Goal: Transaction & Acquisition: Book appointment/travel/reservation

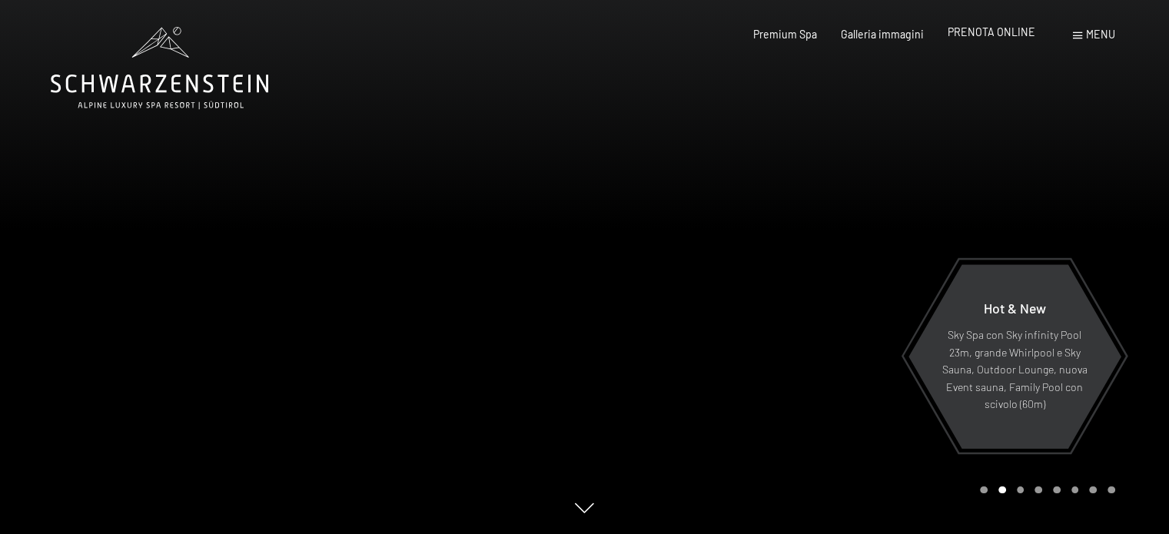
click at [1022, 34] on span "PRENOTA ONLINE" at bounding box center [992, 31] width 88 height 13
click at [997, 32] on span "PRENOTA ONLINE" at bounding box center [992, 31] width 88 height 13
click at [969, 36] on span "PRENOTA ONLINE" at bounding box center [992, 31] width 88 height 13
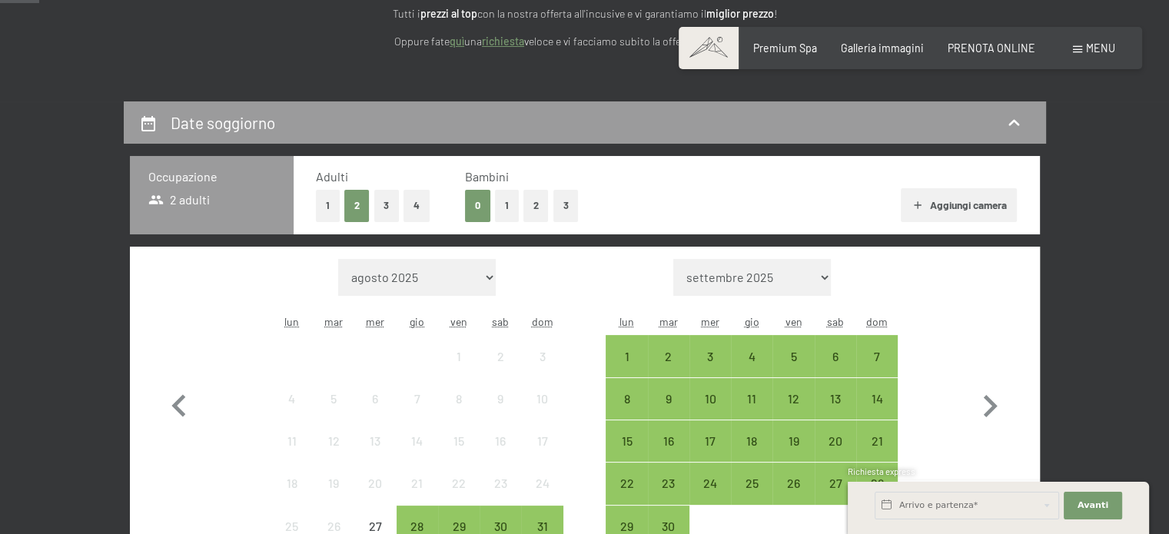
scroll to position [384, 0]
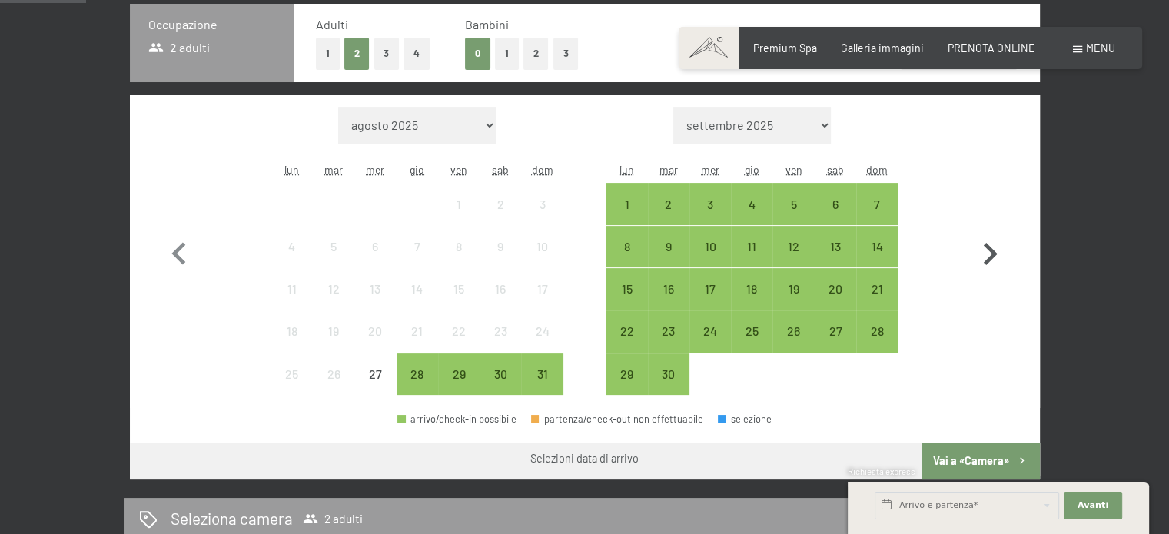
click at [985, 260] on icon "button" at bounding box center [990, 254] width 45 height 45
select select "2025-09-01"
select select "2025-10-01"
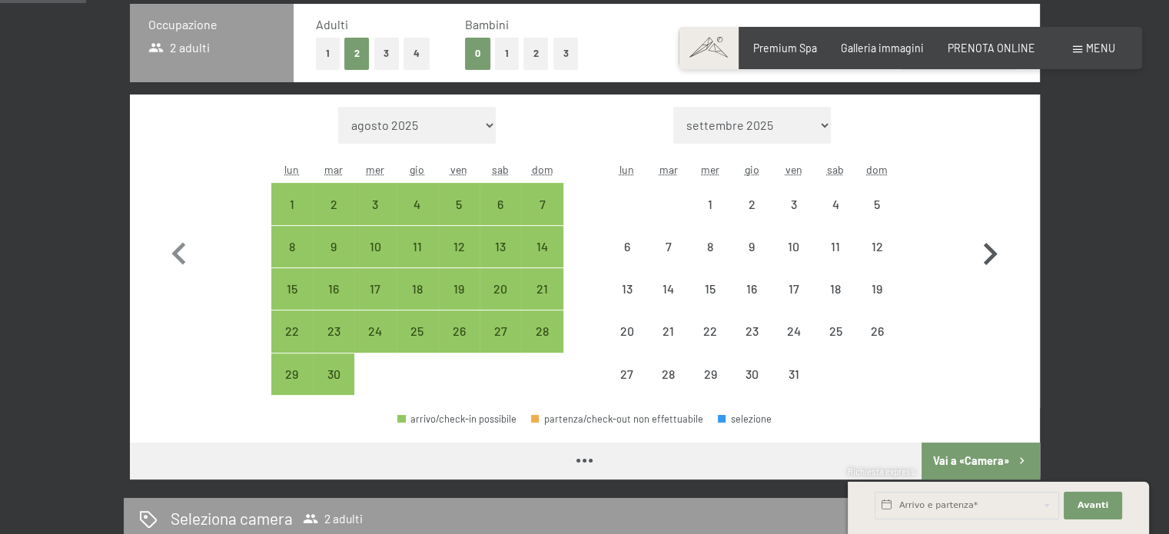
click at [985, 260] on icon "button" at bounding box center [990, 254] width 45 height 45
select select "2025-10-01"
select select "2025-11-01"
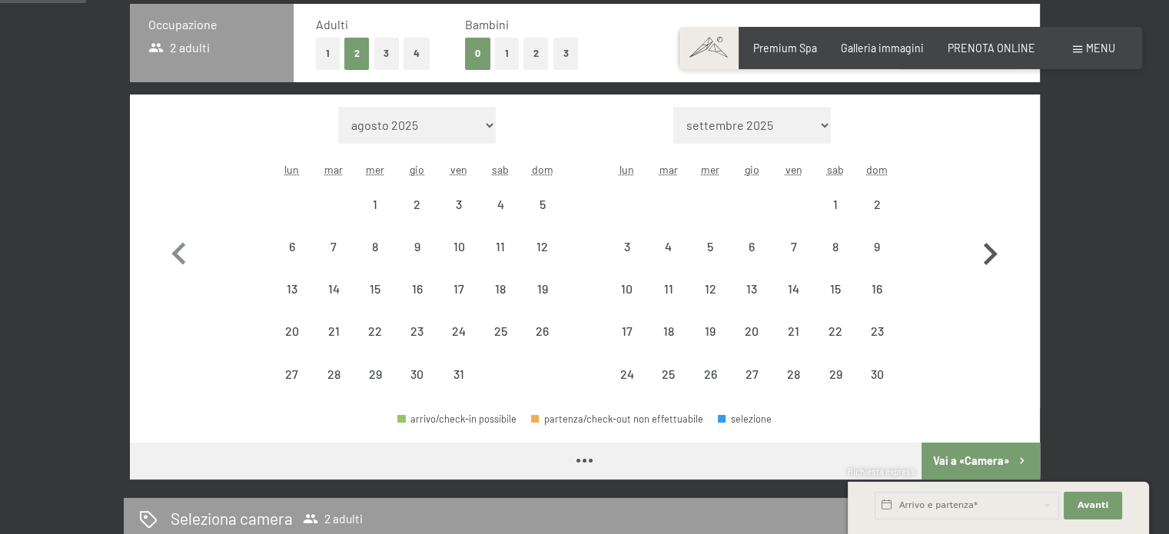
select select "2025-10-01"
select select "2025-11-01"
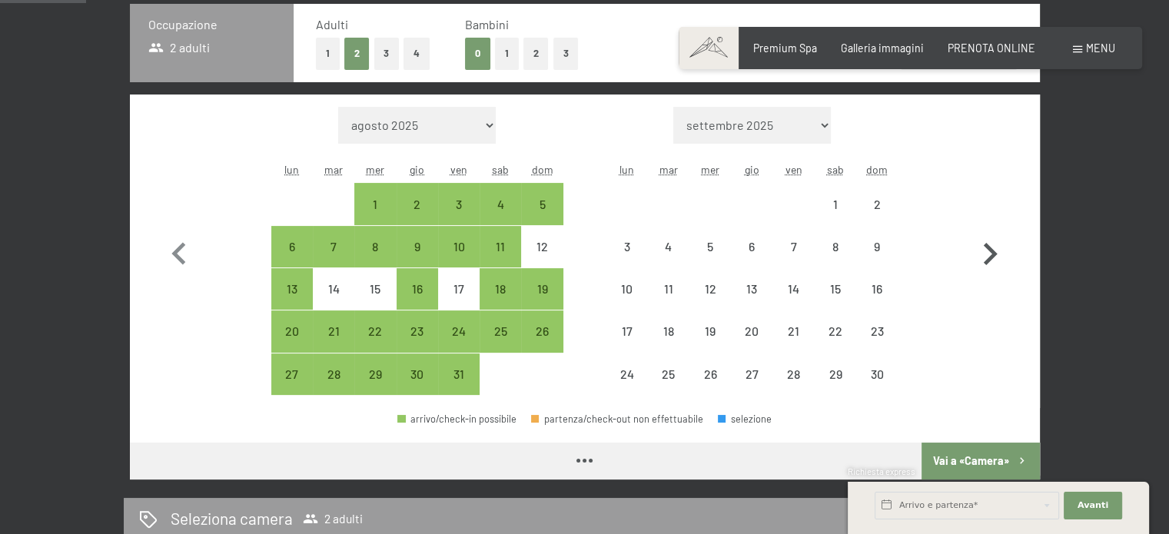
select select "2025-10-01"
select select "2025-11-01"
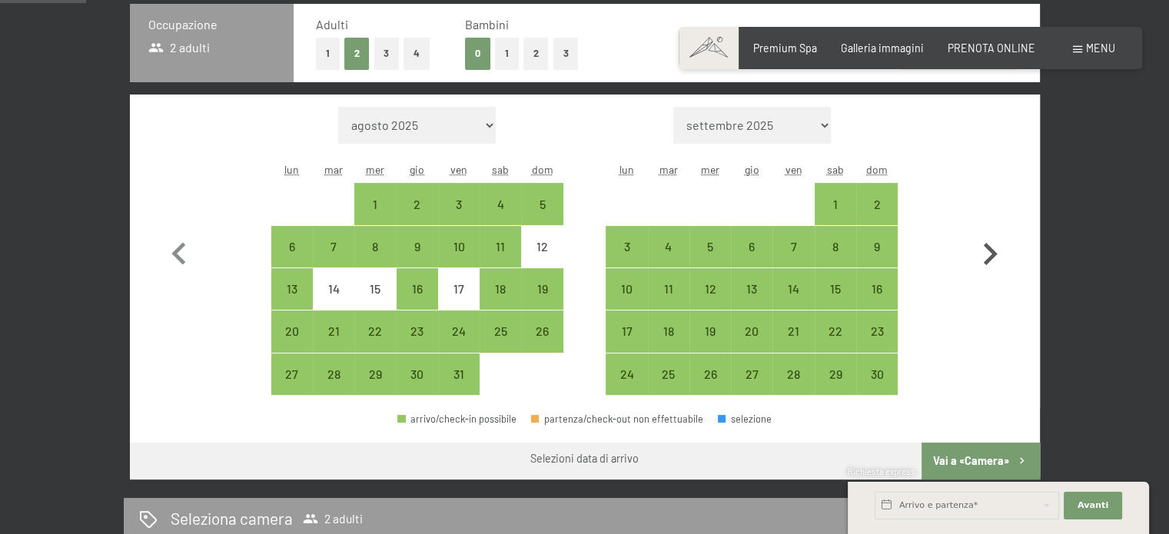
click at [985, 260] on icon "button" at bounding box center [990, 254] width 45 height 45
select select "2025-11-01"
select select "2025-12-01"
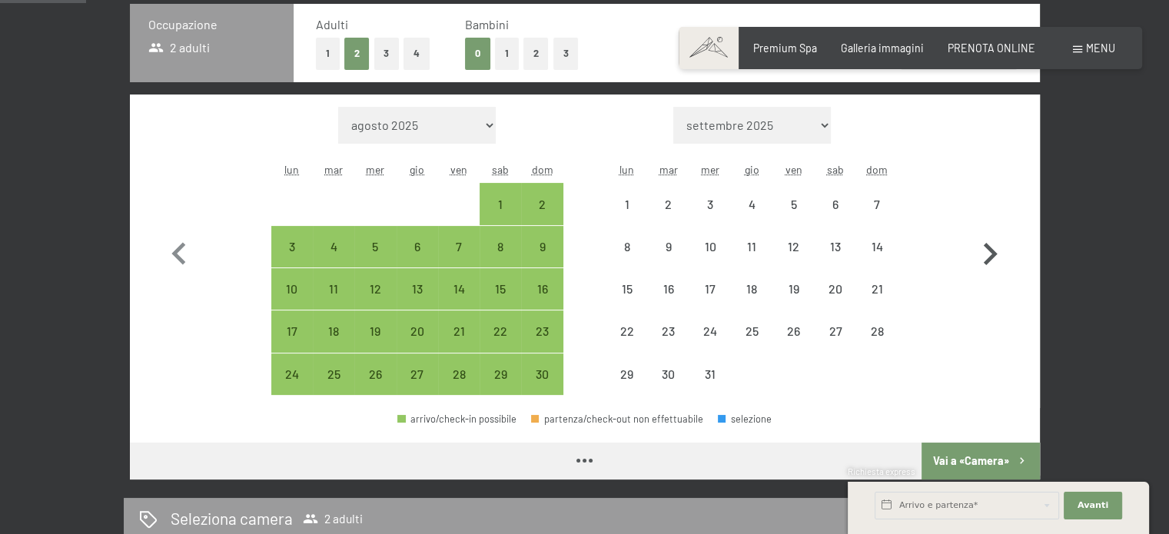
select select "2025-11-01"
select select "2025-12-01"
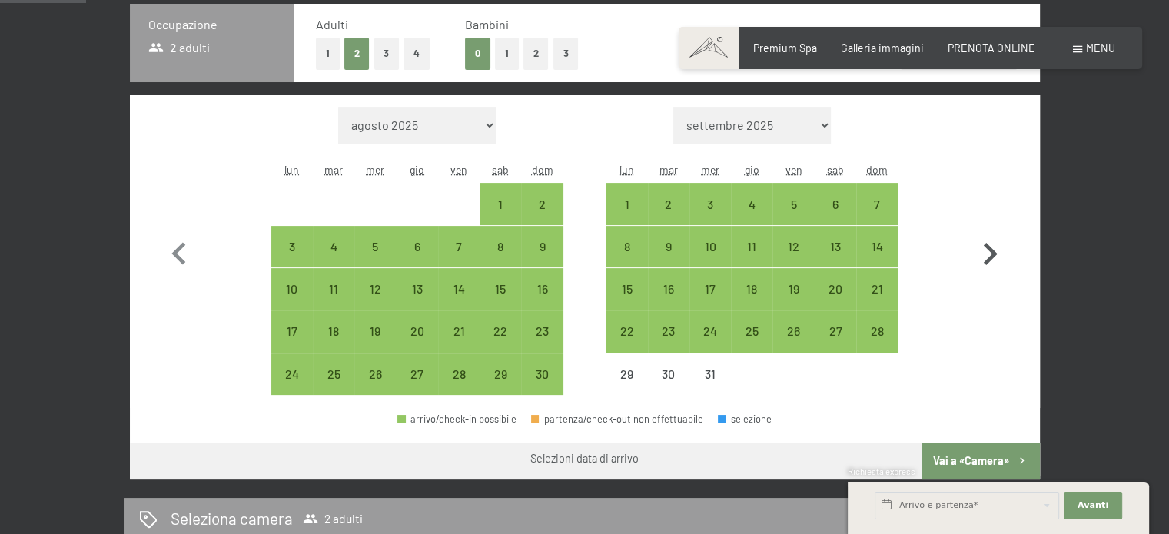
click at [985, 260] on icon "button" at bounding box center [990, 254] width 45 height 45
select select "2025-12-01"
select select "2026-01-01"
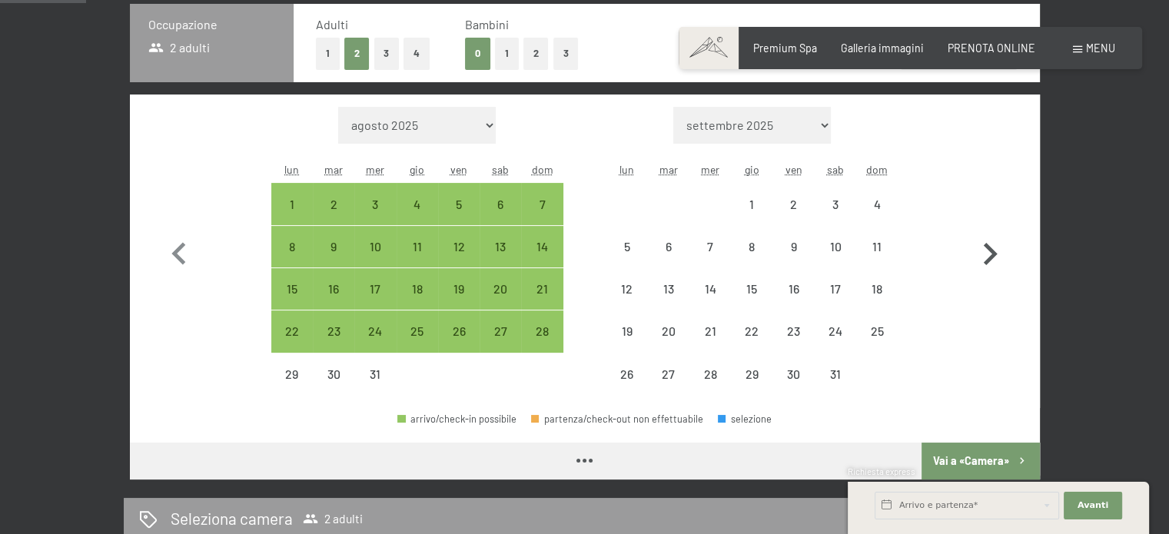
select select "2025-12-01"
select select "2026-01-01"
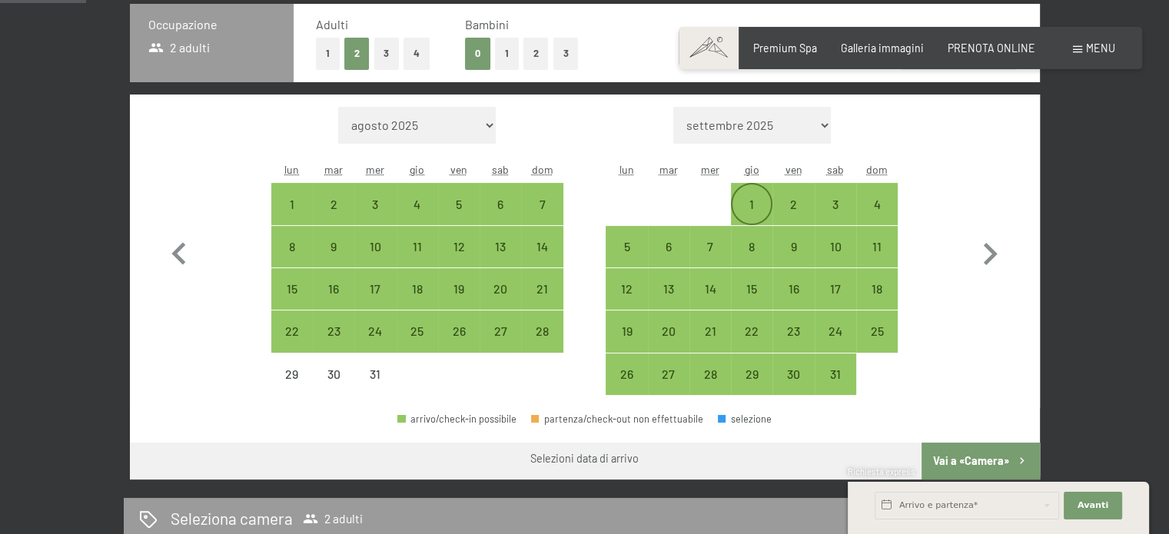
click at [744, 203] on div "1" at bounding box center [752, 217] width 38 height 38
select select "2025-12-01"
select select "2026-01-01"
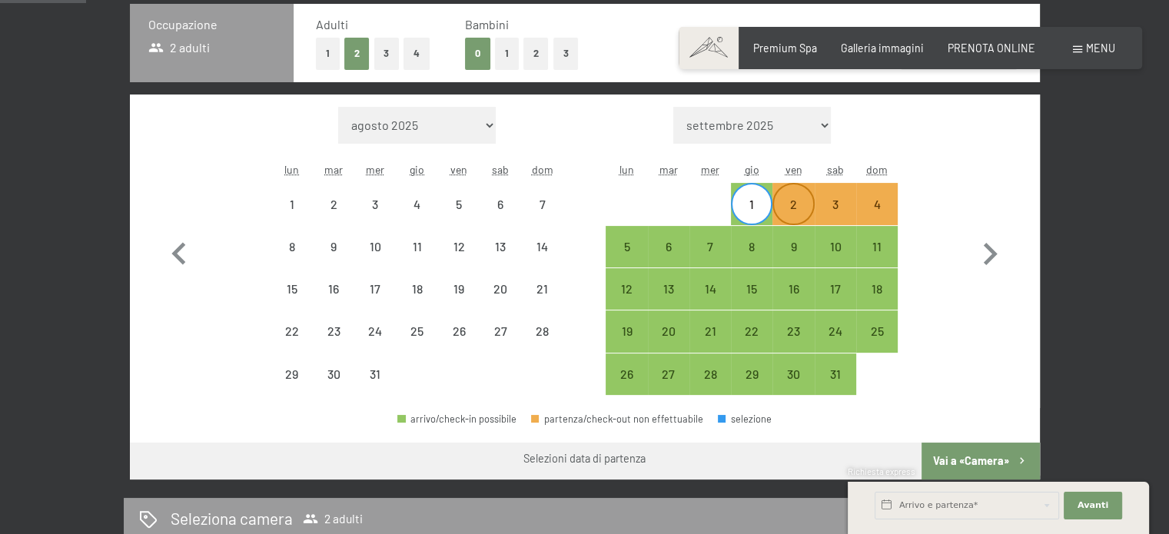
click at [801, 208] on div "2" at bounding box center [793, 217] width 38 height 38
select select "2025-12-01"
select select "2026-01-01"
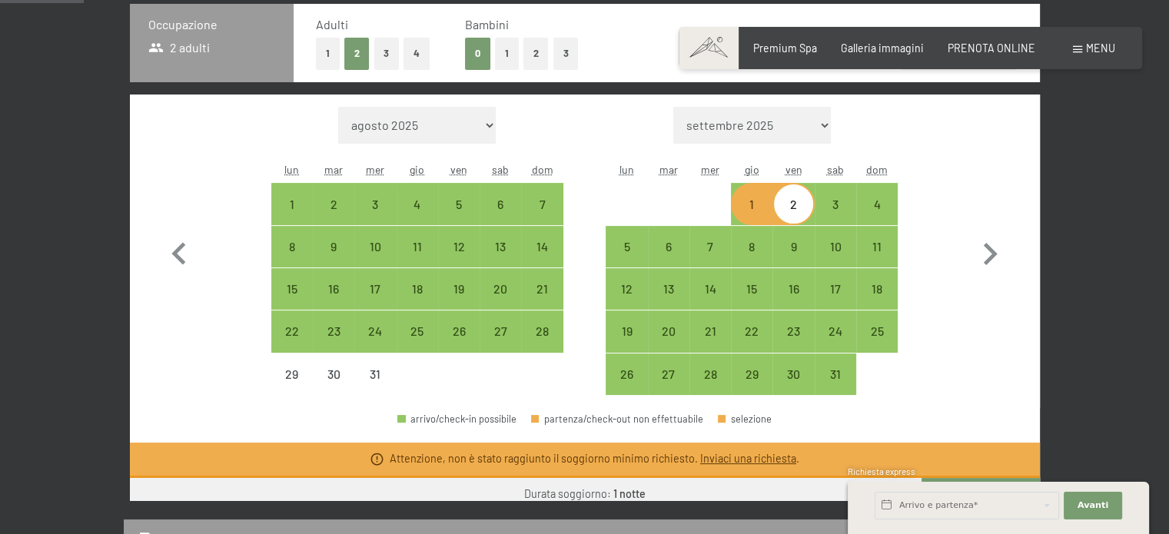
scroll to position [372, 0]
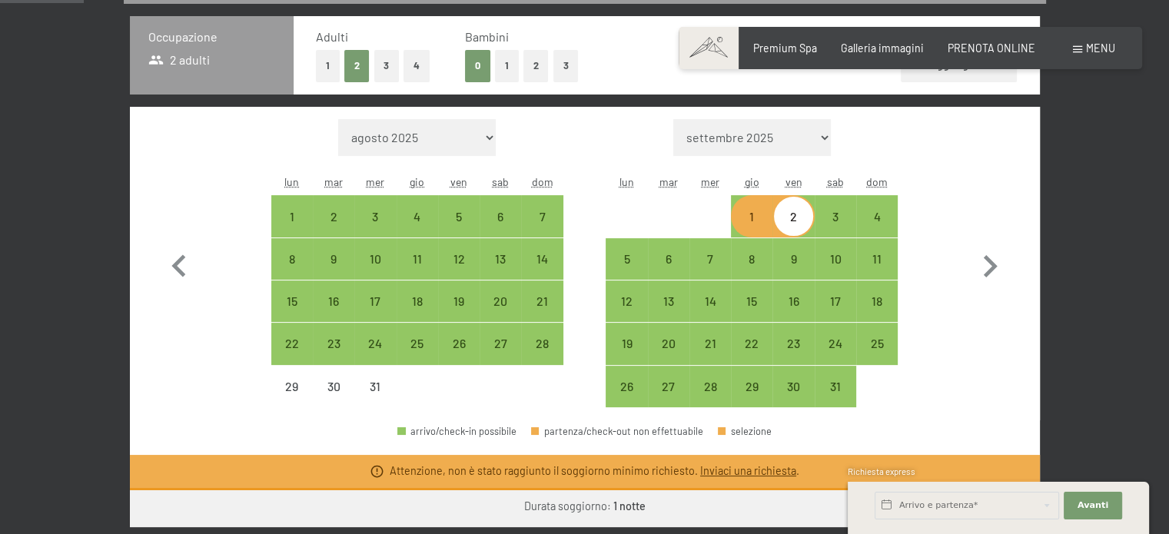
click at [798, 218] on div "2" at bounding box center [793, 230] width 38 height 38
select select "2025-12-01"
select select "2026-01-01"
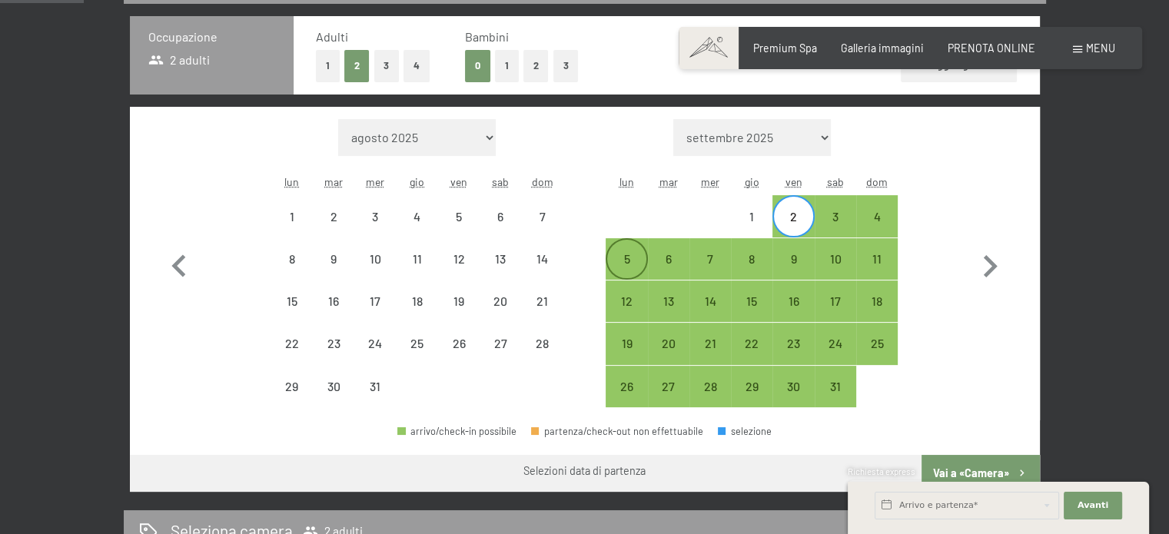
click at [614, 264] on div "5" at bounding box center [626, 272] width 38 height 38
select select "2025-12-01"
select select "2026-01-01"
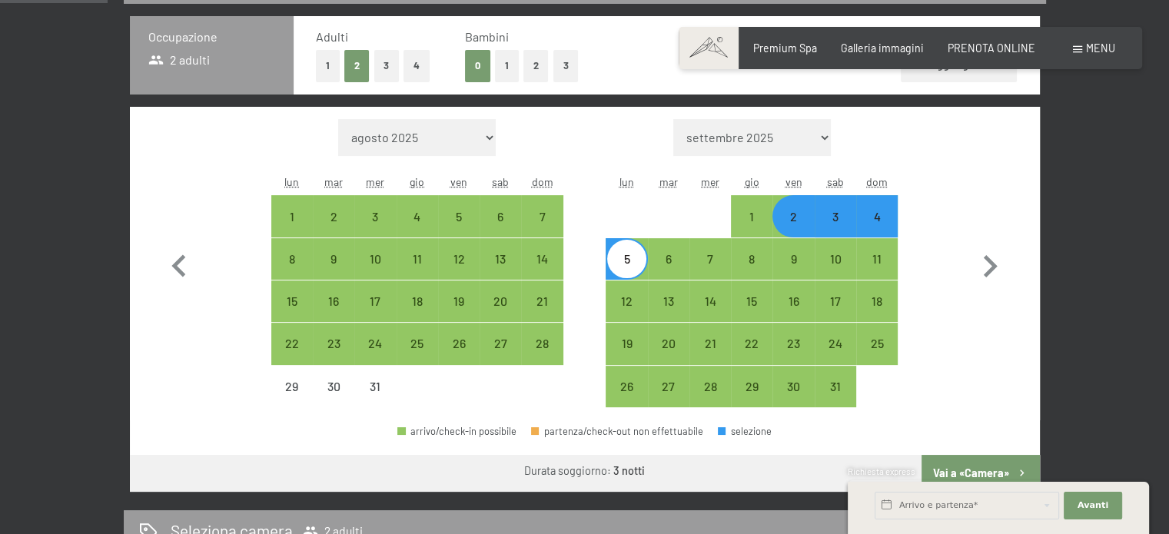
scroll to position [449, 0]
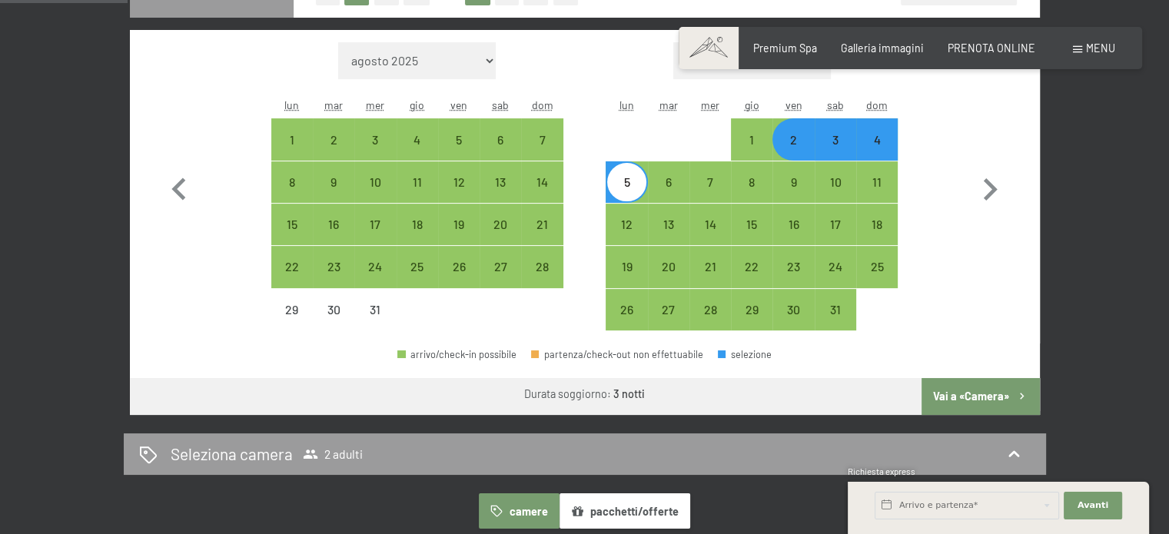
click at [959, 393] on button "Vai a «Camera»" at bounding box center [981, 396] width 118 height 37
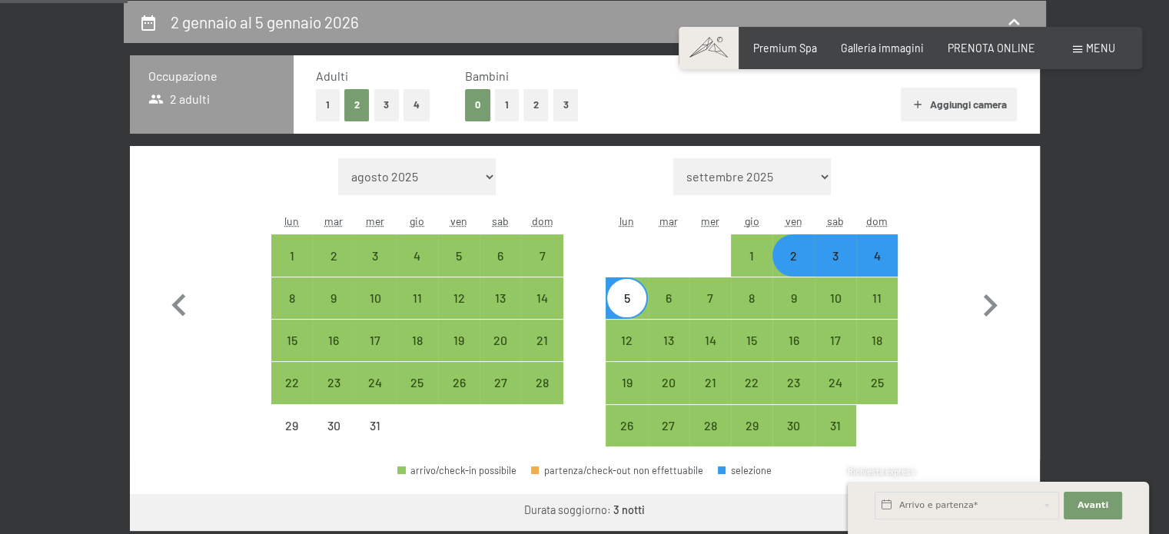
select select "2025-12-01"
select select "2026-01-01"
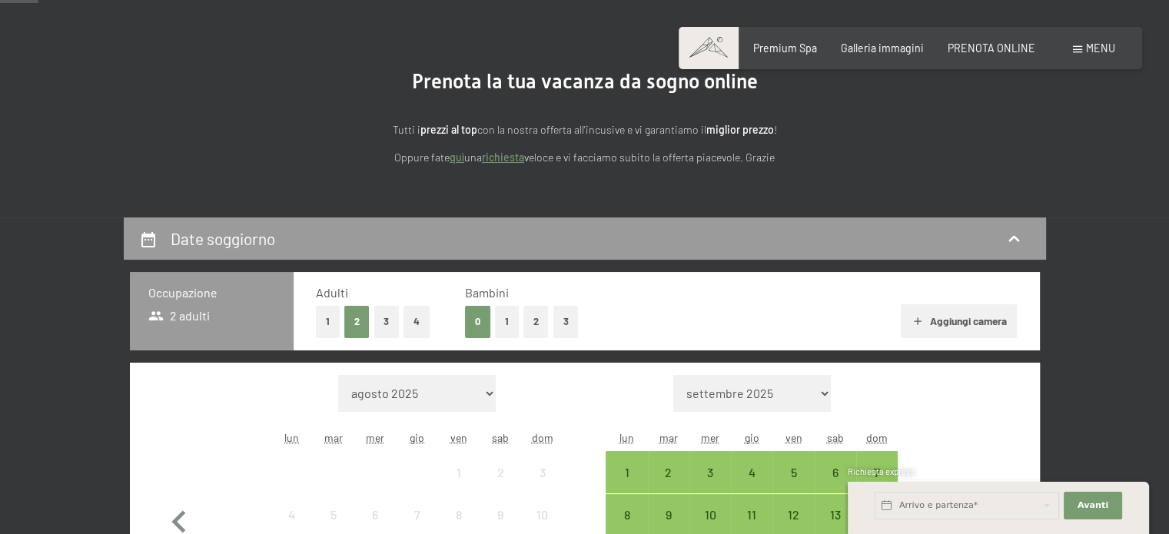
scroll to position [231, 0]
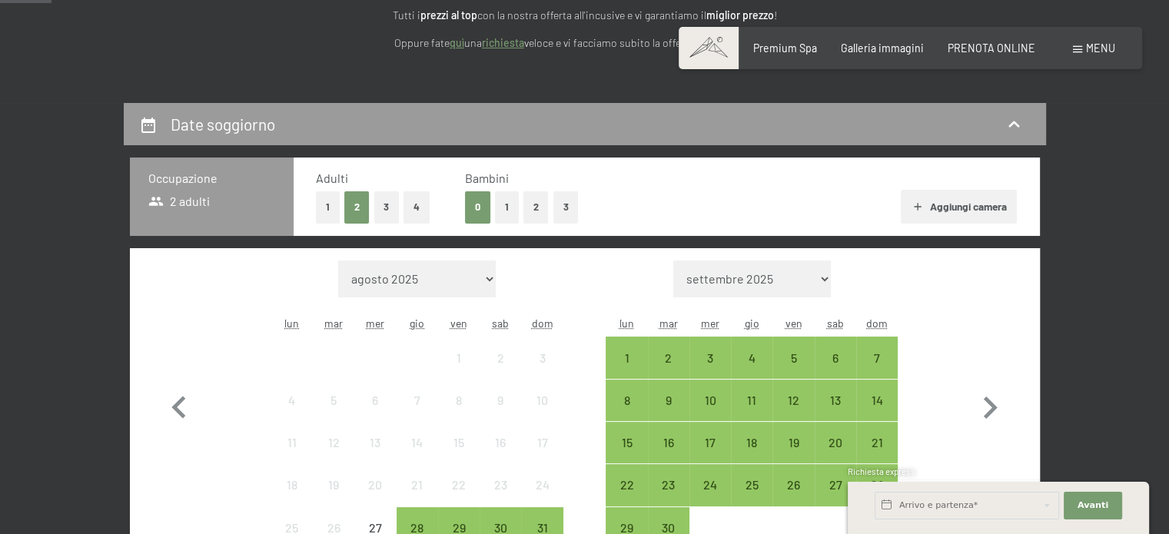
click at [502, 210] on button "1" at bounding box center [507, 207] width 24 height 32
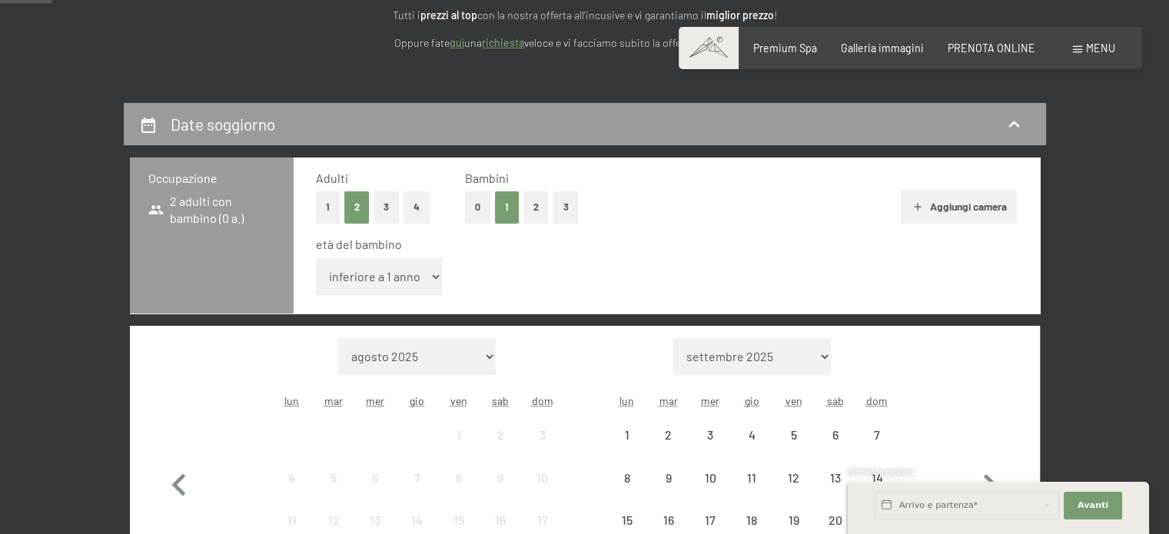
click at [391, 281] on select "inferiore a 1 anno 1 anno 2 anni 3 anni 4 anni 5 anni 6 anni 7 anni 8 anni 9 an…" at bounding box center [379, 276] width 127 height 37
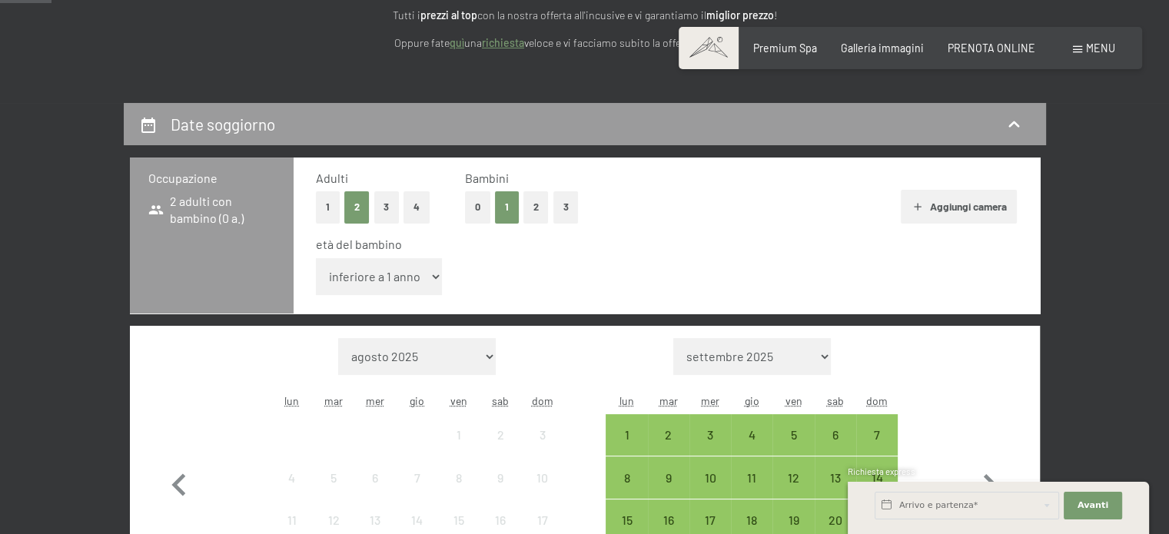
select select "3"
click at [316, 258] on select "inferiore a 1 anno 1 anno 2 anni 3 anni 4 anni 5 anni 6 anni 7 anni 8 anni 9 an…" at bounding box center [379, 276] width 127 height 37
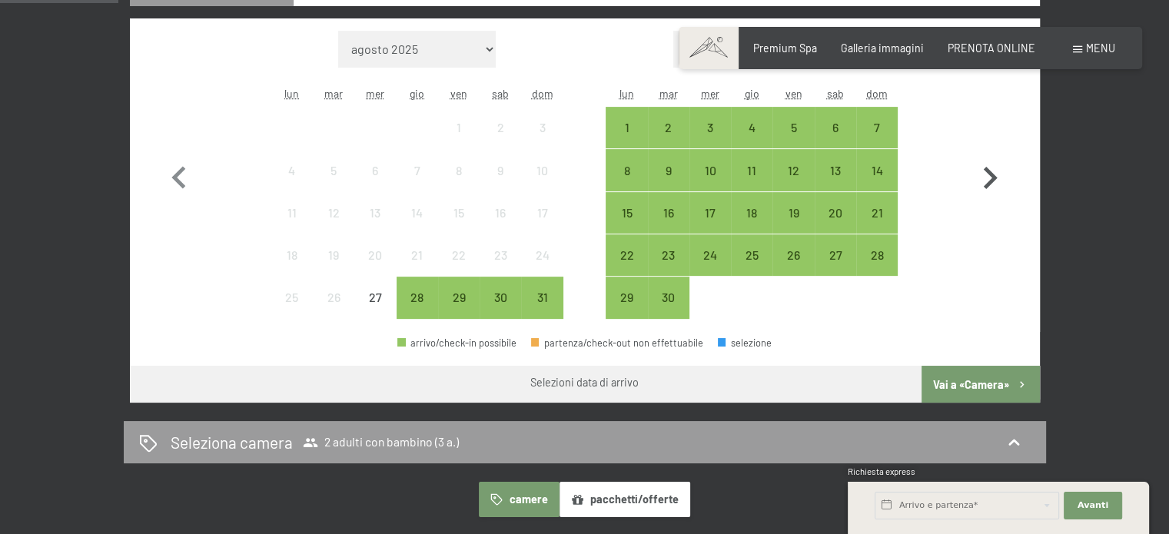
click at [984, 178] on icon "button" at bounding box center [990, 178] width 45 height 45
select select "2025-09-01"
select select "2025-10-01"
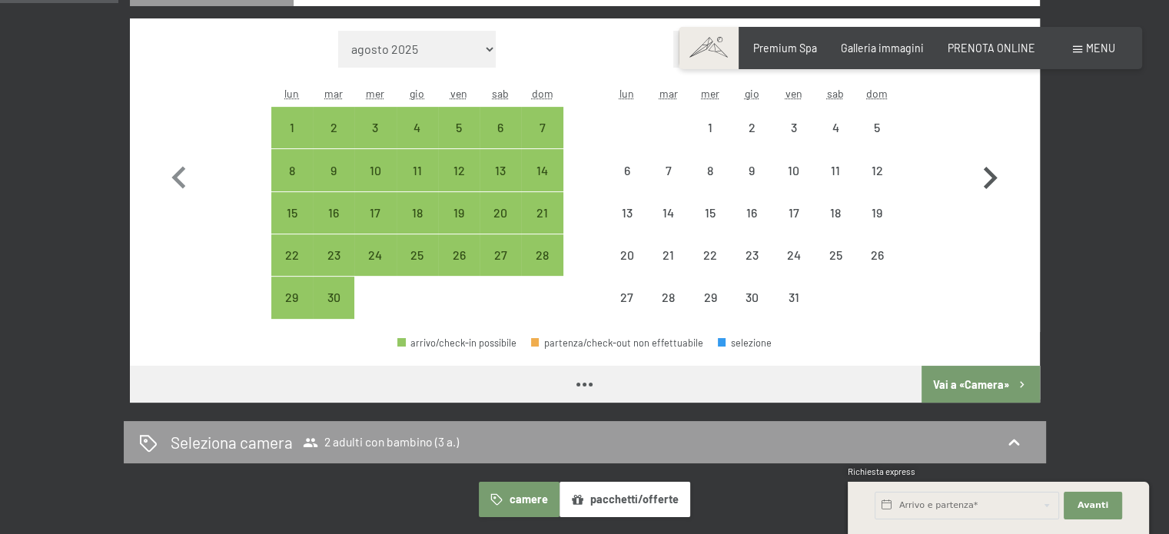
click at [984, 178] on icon "button" at bounding box center [990, 178] width 45 height 45
select select "2025-10-01"
select select "2025-11-01"
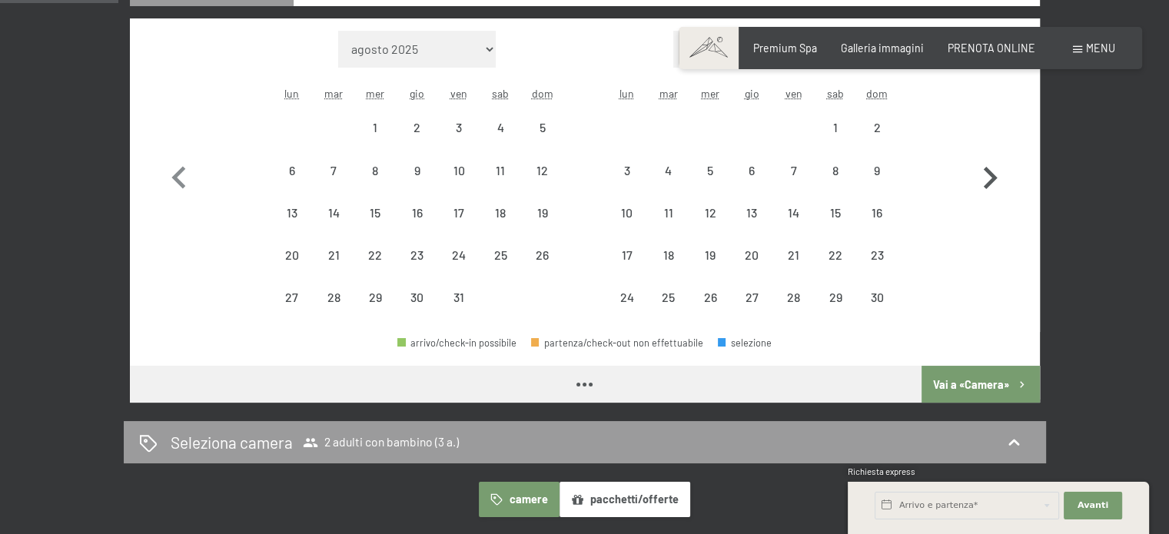
click at [984, 178] on icon "button" at bounding box center [990, 178] width 45 height 45
select select "2025-11-01"
select select "2025-12-01"
select select "2025-11-01"
select select "2025-12-01"
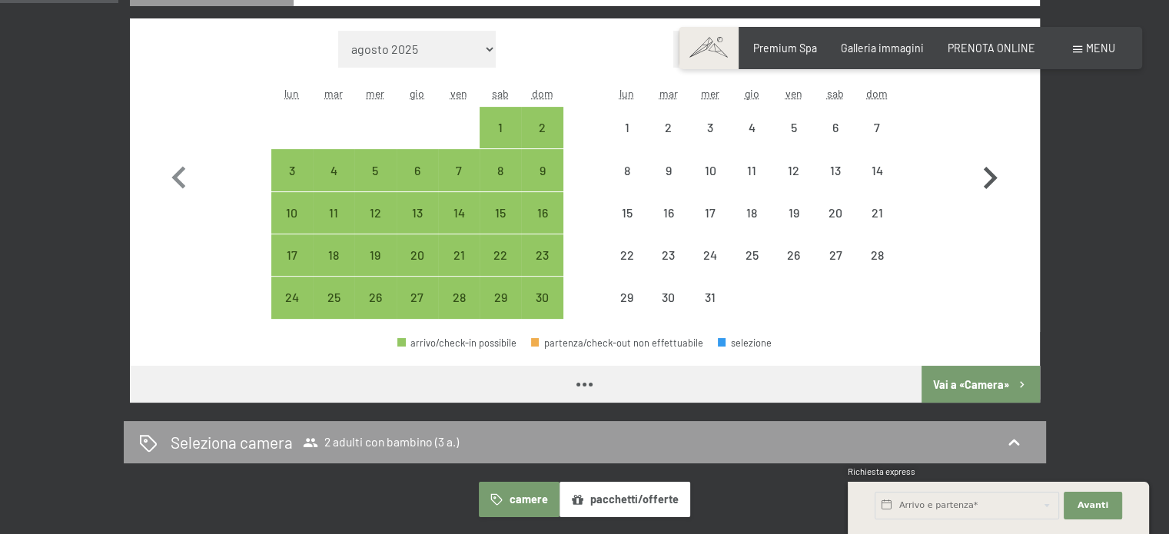
select select "2025-11-01"
select select "2025-12-01"
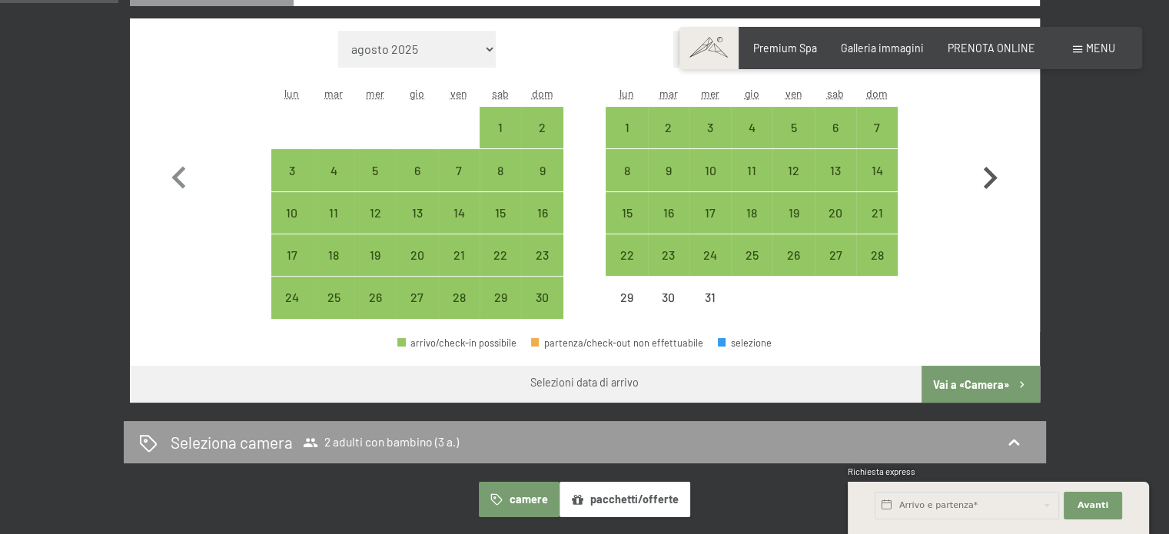
click at [989, 188] on icon "button" at bounding box center [990, 178] width 45 height 45
select select "2025-12-01"
select select "2026-01-01"
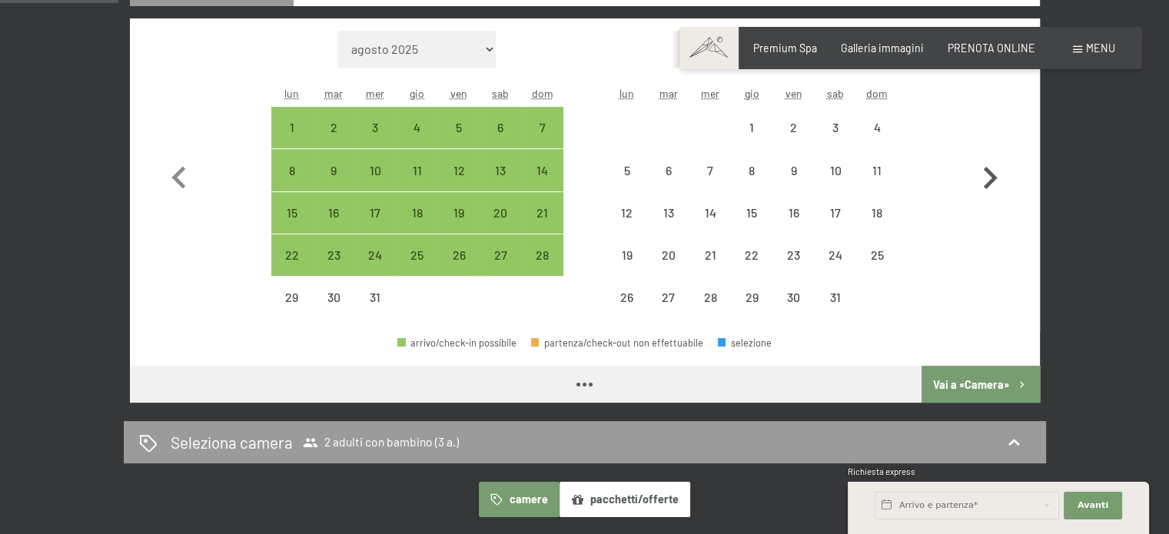
select select "2025-12-01"
select select "2026-01-01"
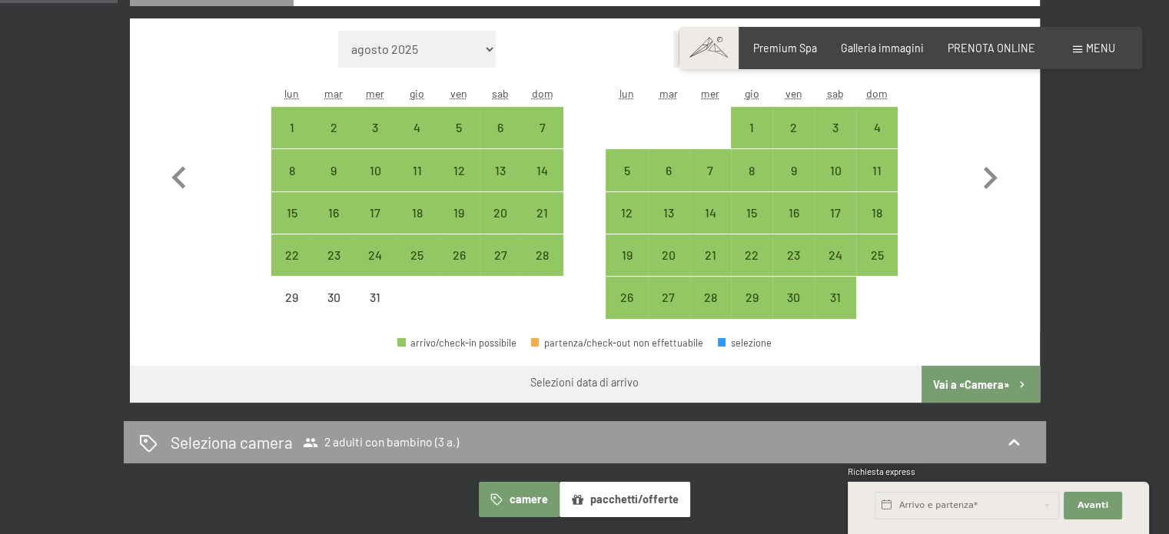
scroll to position [461, 0]
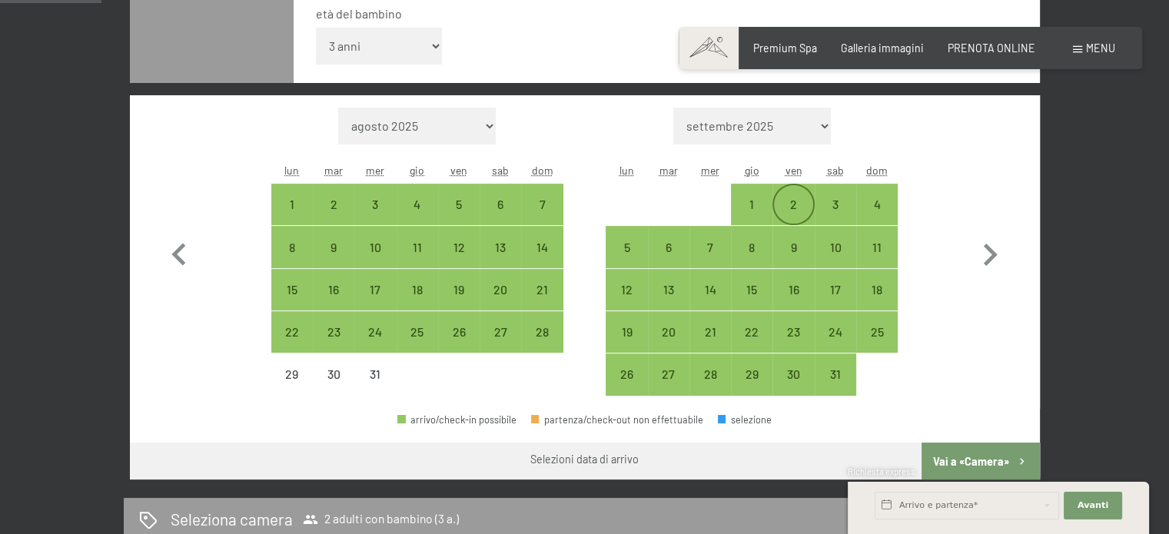
click at [781, 205] on div "2" at bounding box center [793, 217] width 38 height 38
select select "2025-12-01"
select select "2026-01-01"
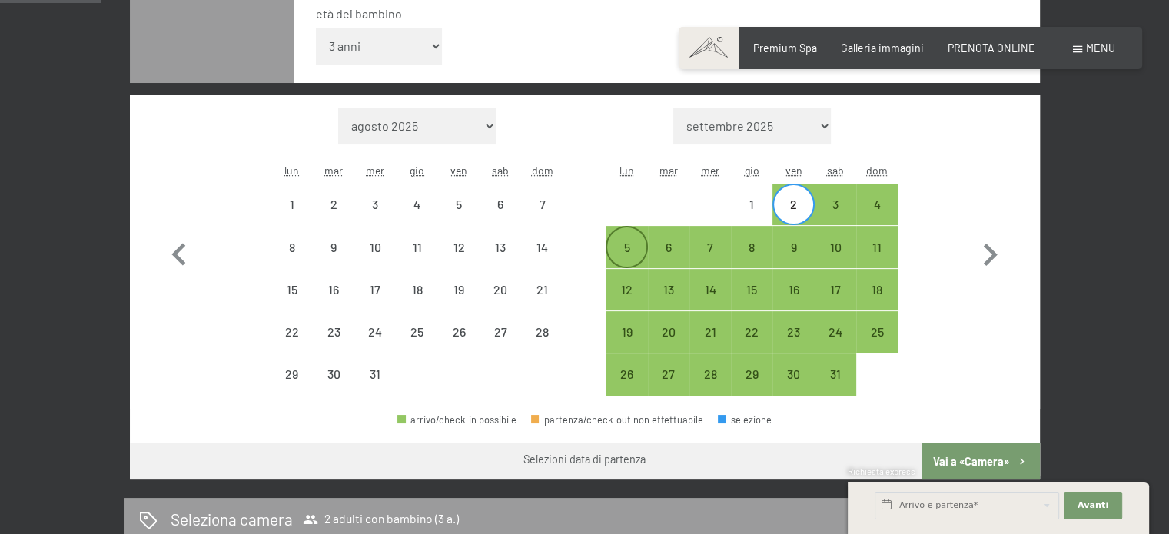
click at [619, 258] on div "5" at bounding box center [626, 260] width 38 height 38
select select "2025-12-01"
select select "2026-01-01"
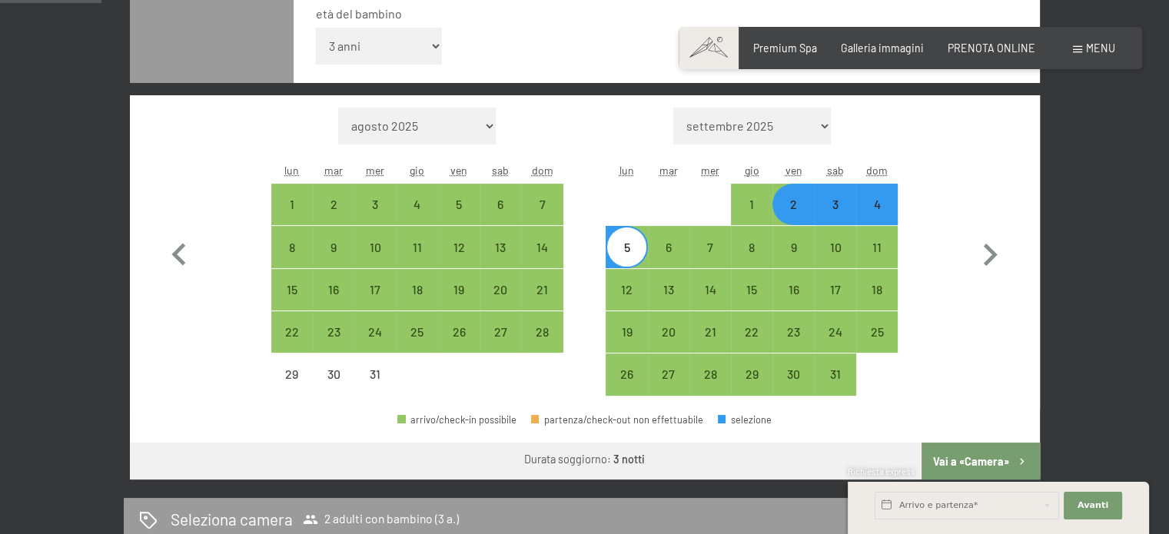
click at [958, 460] on button "Vai a «Camera»" at bounding box center [981, 461] width 118 height 37
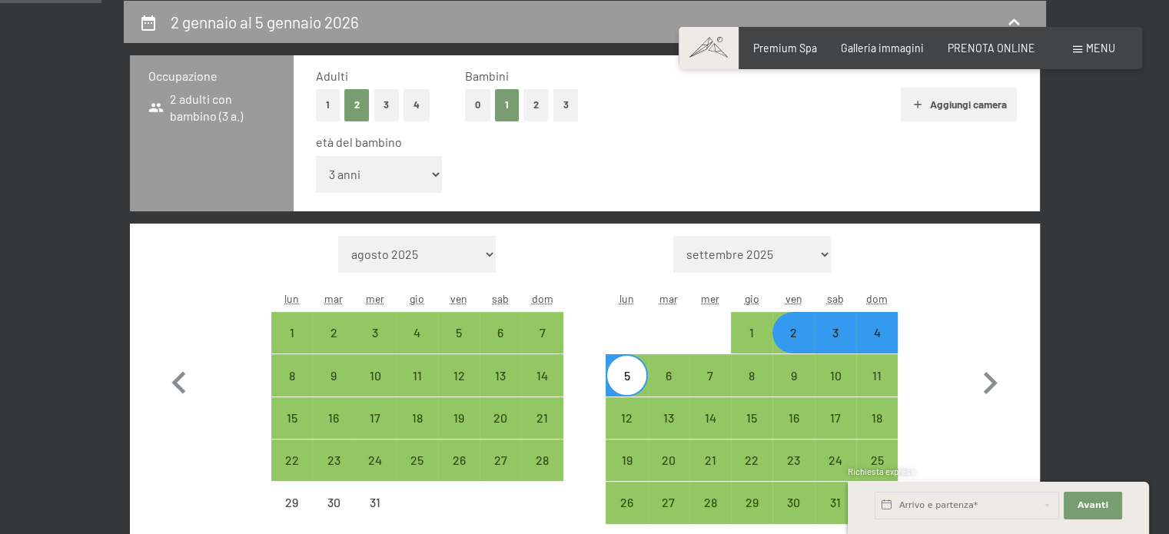
select select "2025-12-01"
select select "2026-01-01"
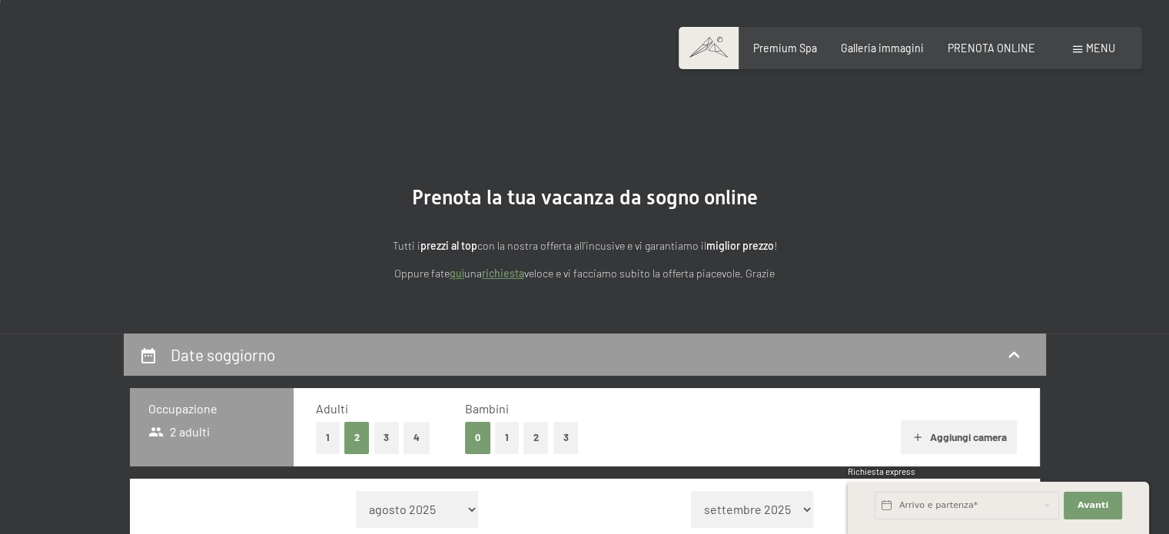
scroll to position [154, 0]
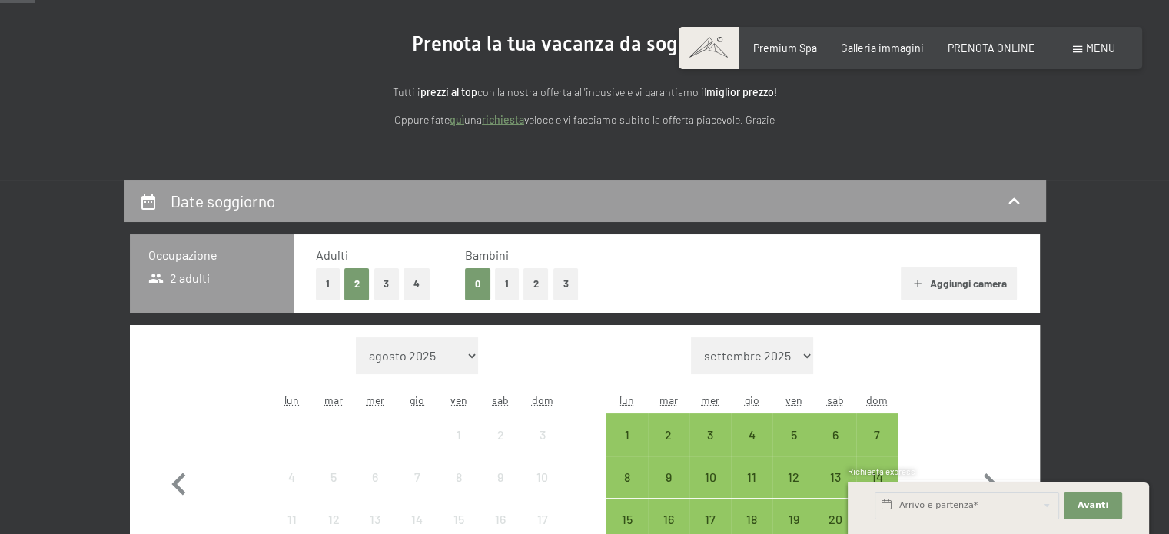
click at [513, 282] on button "1" at bounding box center [507, 284] width 24 height 32
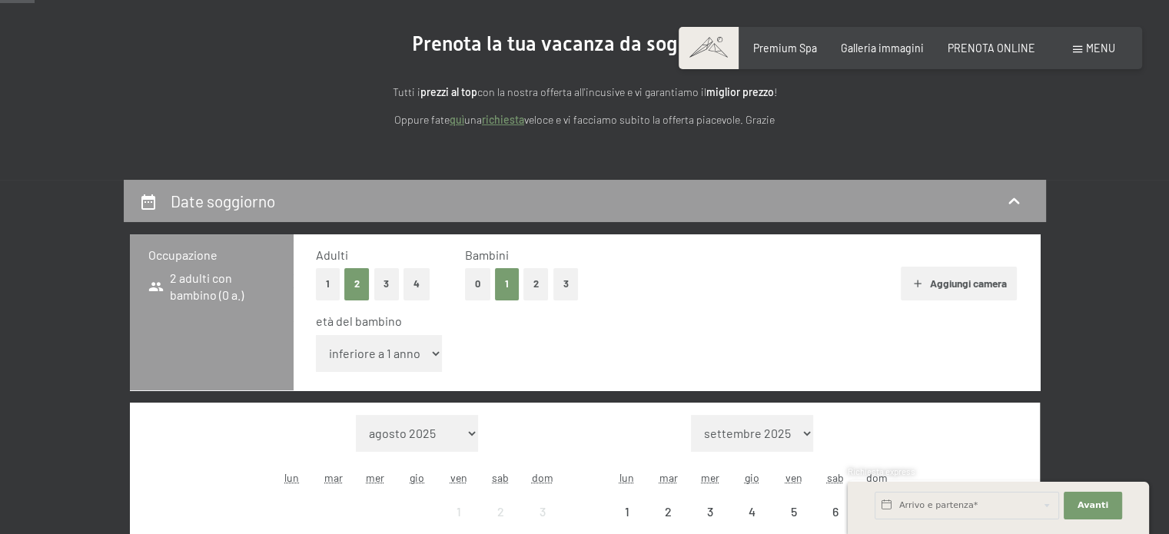
click at [427, 348] on select "inferiore a 1 anno 1 anno 2 anni 3 anni 4 anni 5 anni 6 anni 7 anni 8 anni 9 an…" at bounding box center [379, 353] width 127 height 37
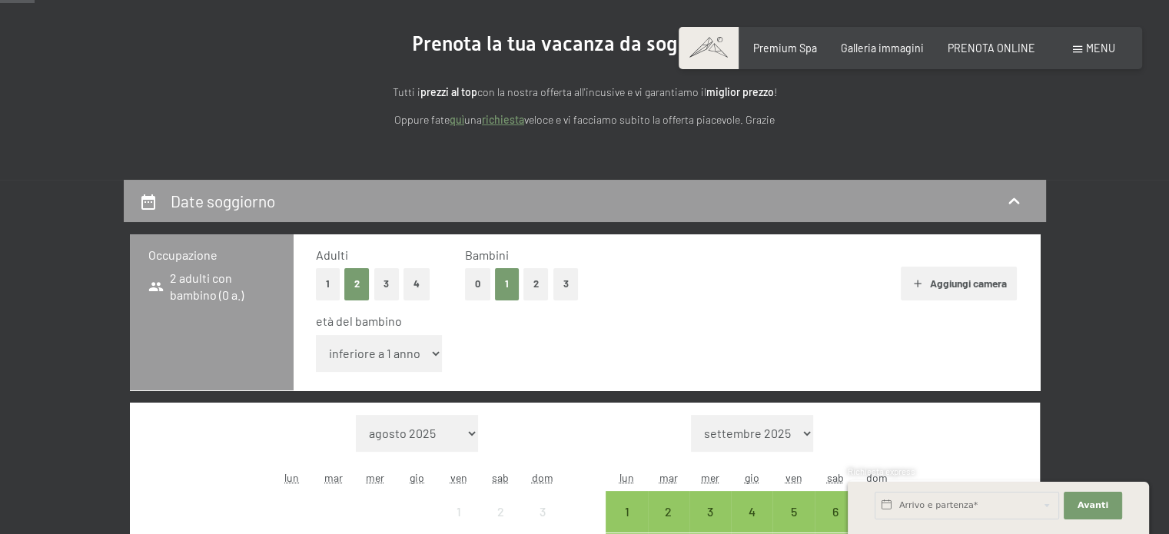
select select "3"
click at [316, 335] on select "inferiore a 1 anno 1 anno 2 anni 3 anni 4 anni 5 anni 6 anni 7 anni 8 anni 9 an…" at bounding box center [379, 353] width 127 height 37
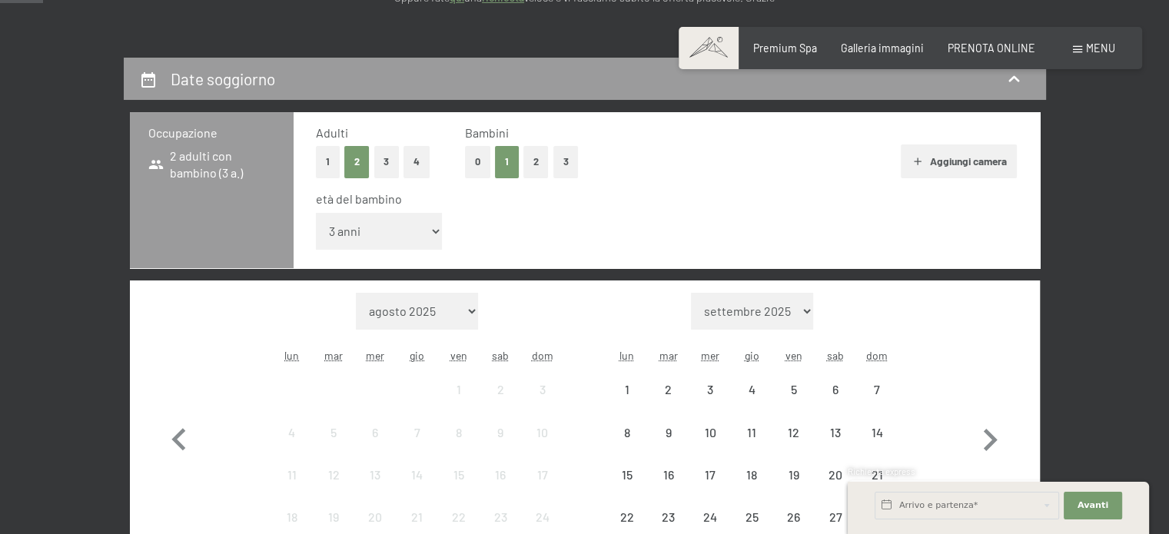
scroll to position [384, 0]
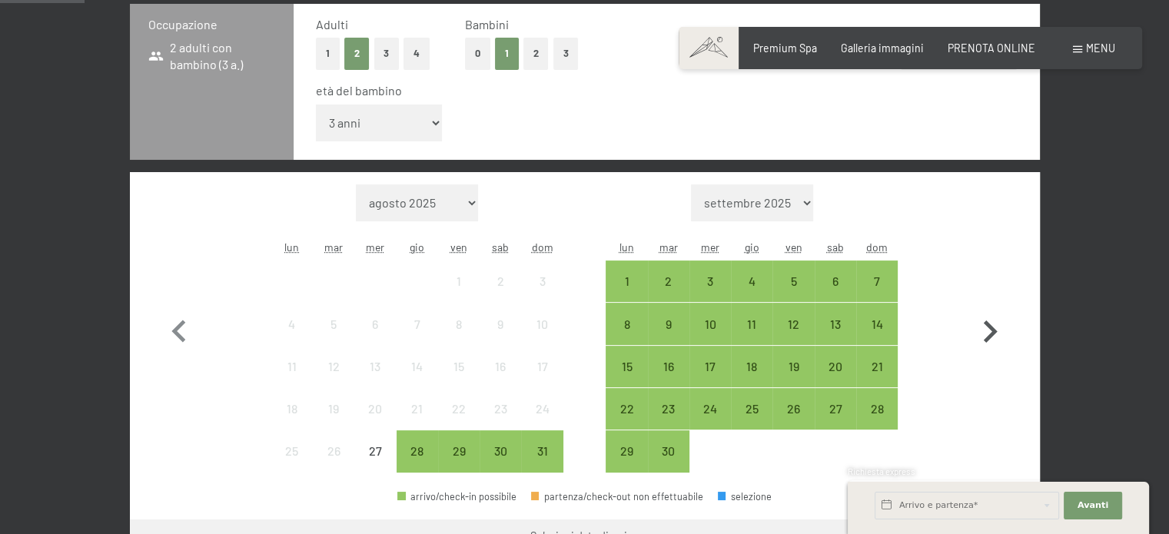
click at [987, 341] on icon "button" at bounding box center [991, 332] width 14 height 22
select select "2025-09-01"
select select "2025-10-01"
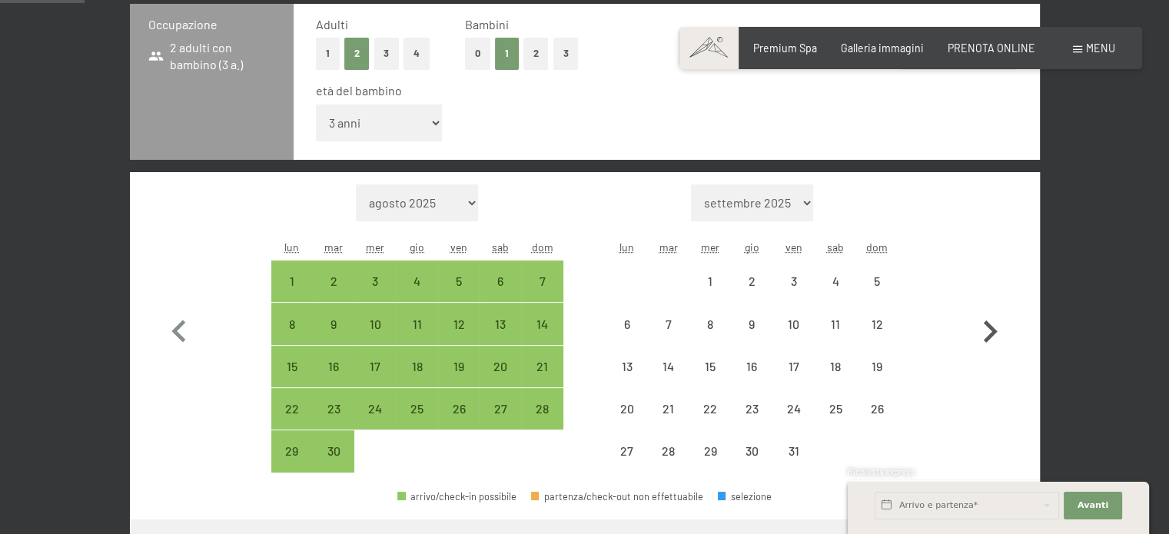
click at [987, 341] on icon "button" at bounding box center [991, 332] width 14 height 22
select select "2025-10-01"
select select "2025-11-01"
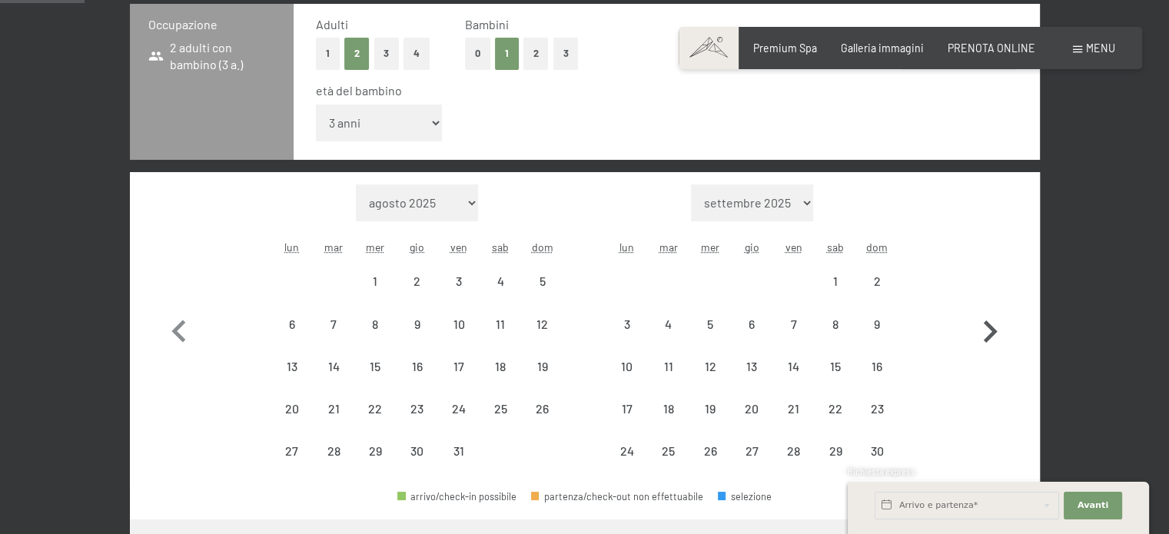
click at [987, 341] on icon "button" at bounding box center [991, 332] width 14 height 22
select select "2025-11-01"
select select "2025-12-01"
select select "2025-11-01"
select select "2025-12-01"
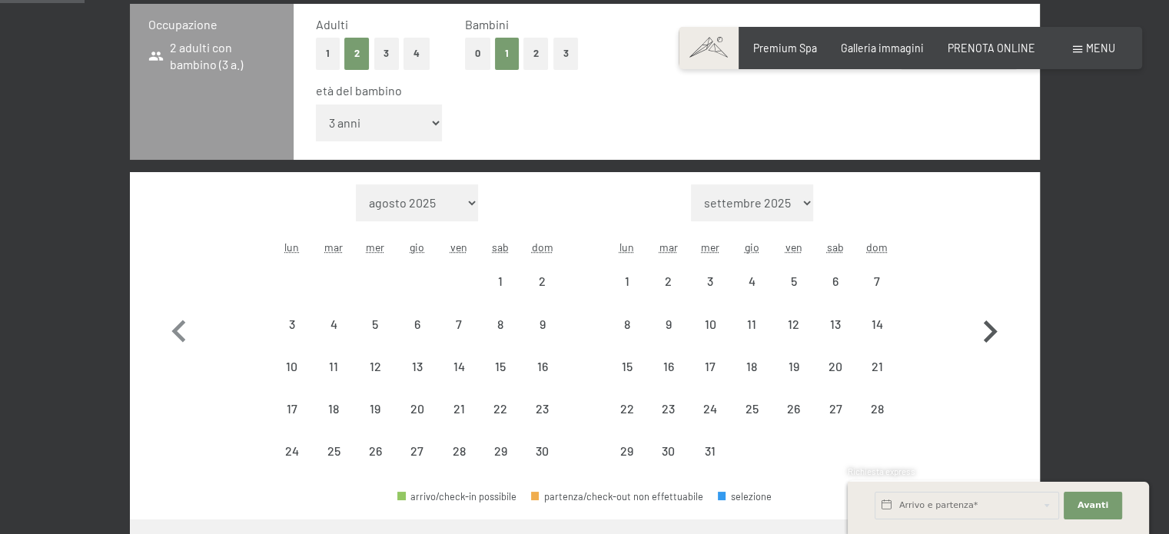
select select "2025-11-01"
select select "2025-12-01"
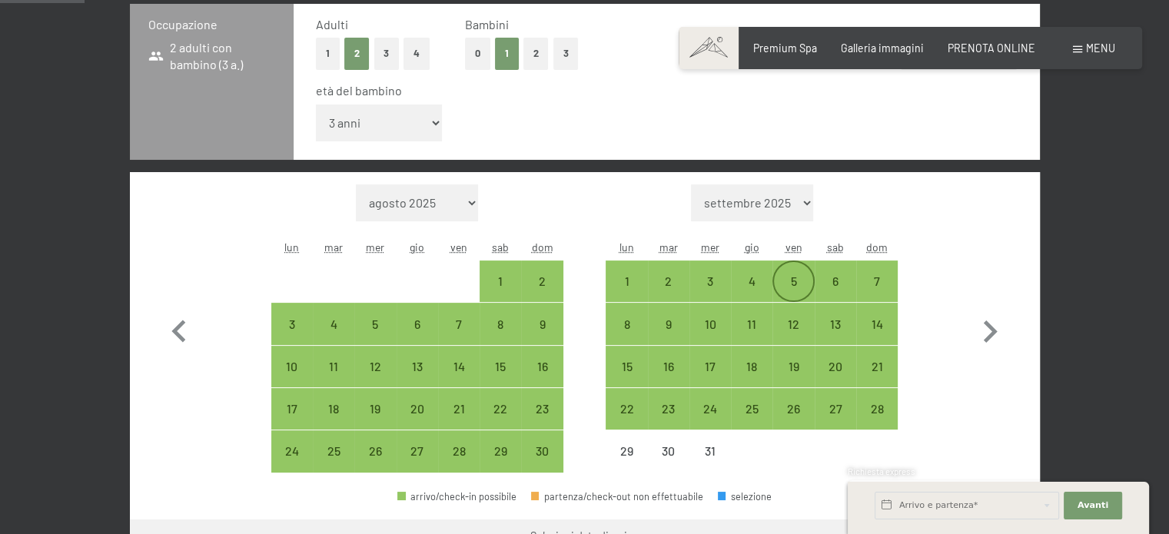
click at [803, 283] on div "5" at bounding box center [793, 294] width 38 height 38
select select "2025-11-01"
select select "2025-12-01"
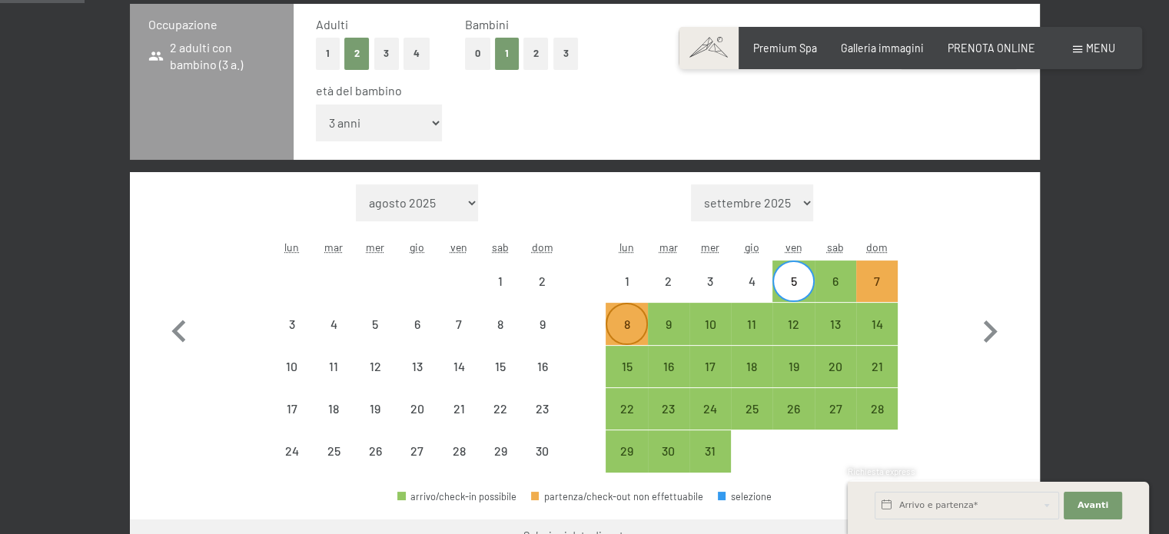
click at [613, 329] on div "8" at bounding box center [626, 337] width 38 height 38
select select "2025-11-01"
select select "2025-12-01"
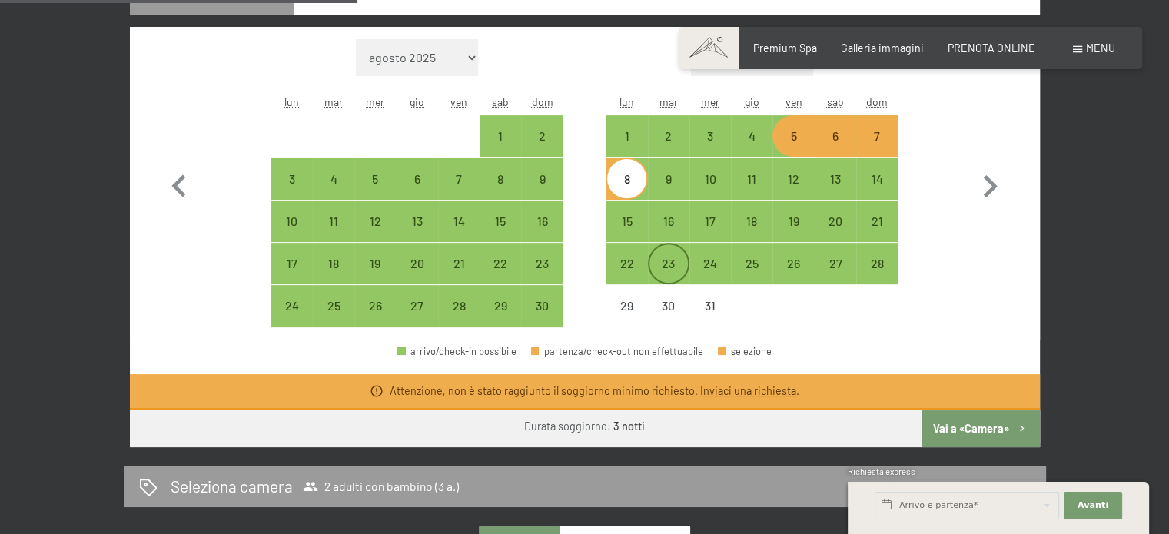
scroll to position [538, 0]
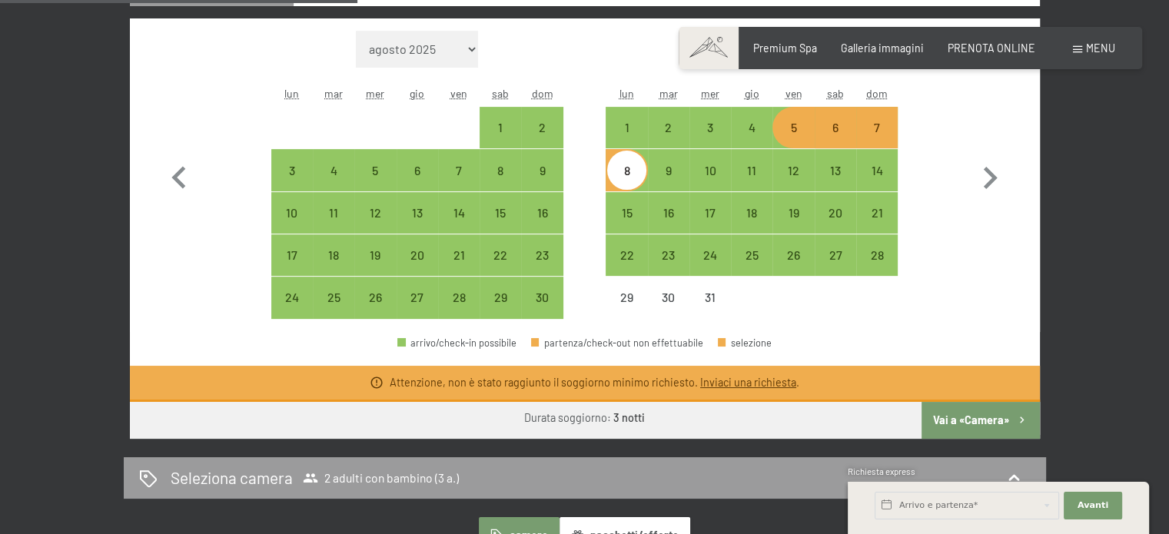
click at [804, 135] on div "5" at bounding box center [793, 140] width 38 height 38
select select "2025-11-01"
select select "2025-12-01"
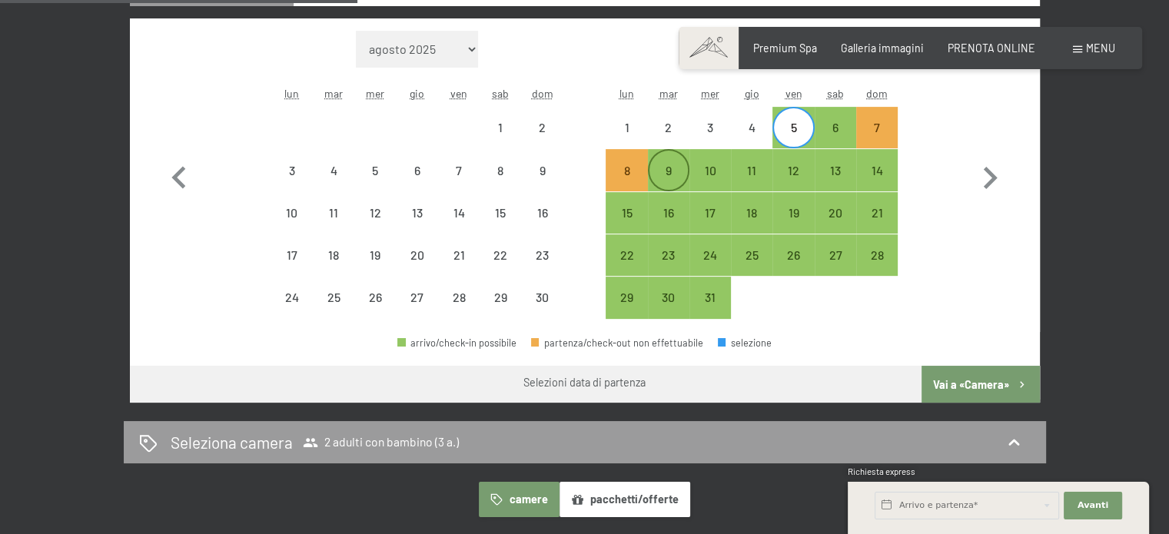
click at [657, 185] on div "9" at bounding box center [669, 184] width 38 height 38
select select "2025-11-01"
select select "2025-12-01"
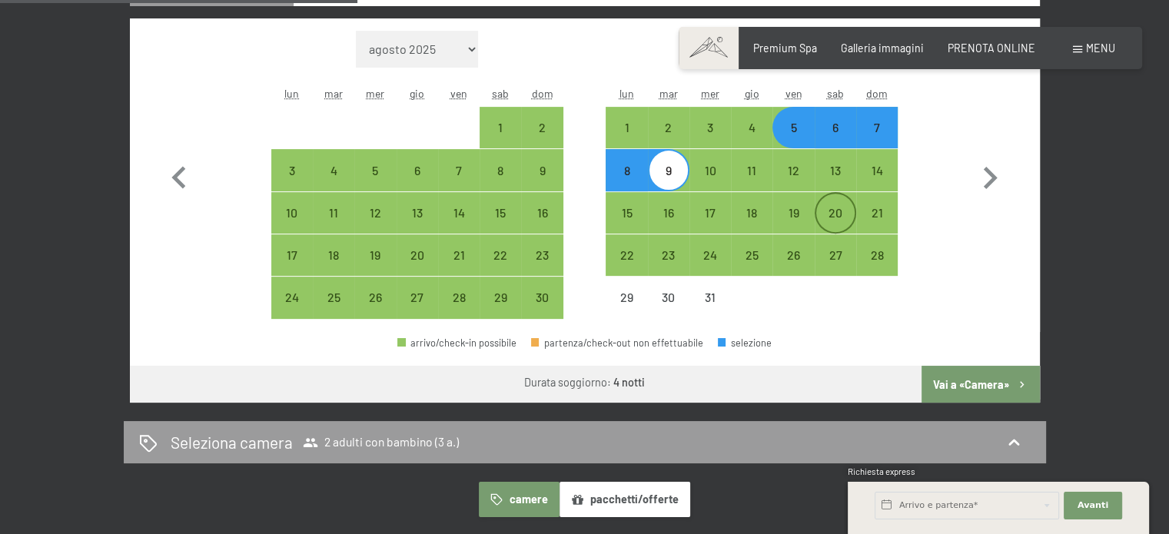
click at [840, 217] on div "20" at bounding box center [835, 226] width 38 height 38
select select "2025-11-01"
select select "2025-12-01"
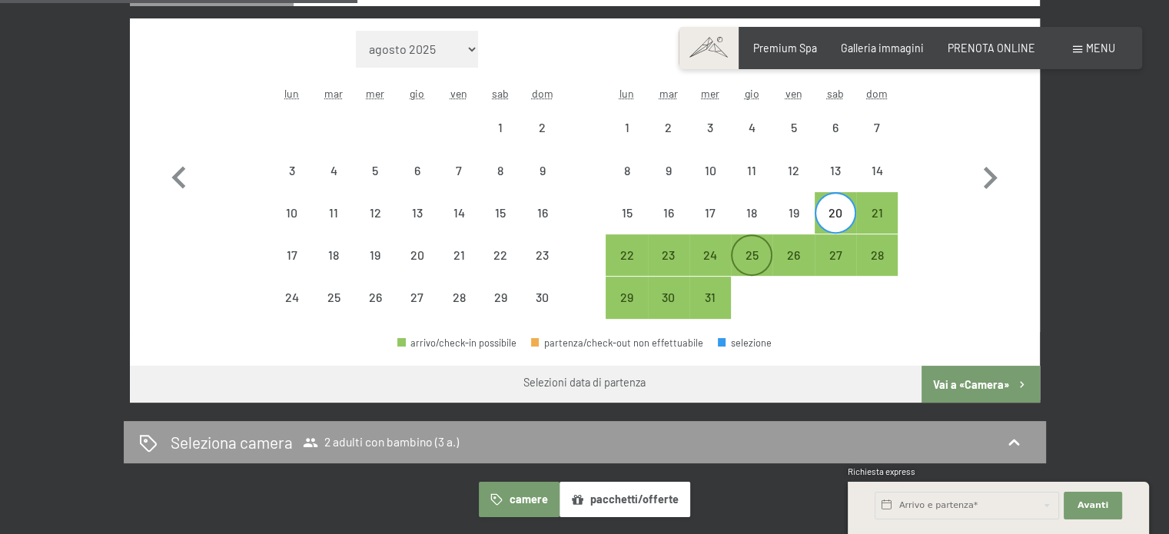
click at [767, 247] on div "25" at bounding box center [752, 255] width 38 height 38
select select "2025-11-01"
select select "2025-12-01"
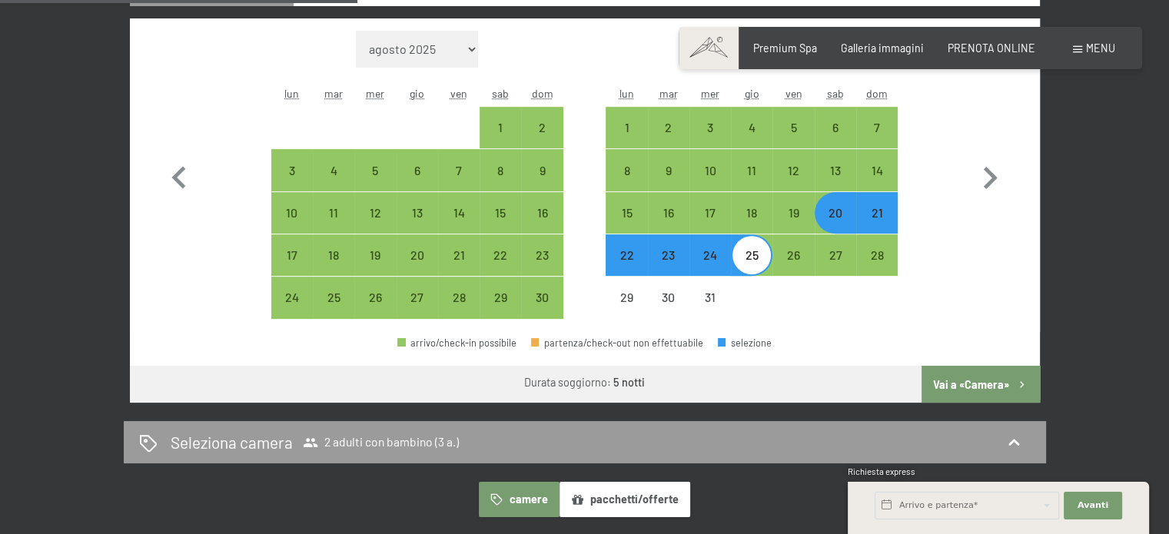
click at [836, 225] on div "20" at bounding box center [835, 226] width 38 height 38
select select "2025-11-01"
select select "2025-12-01"
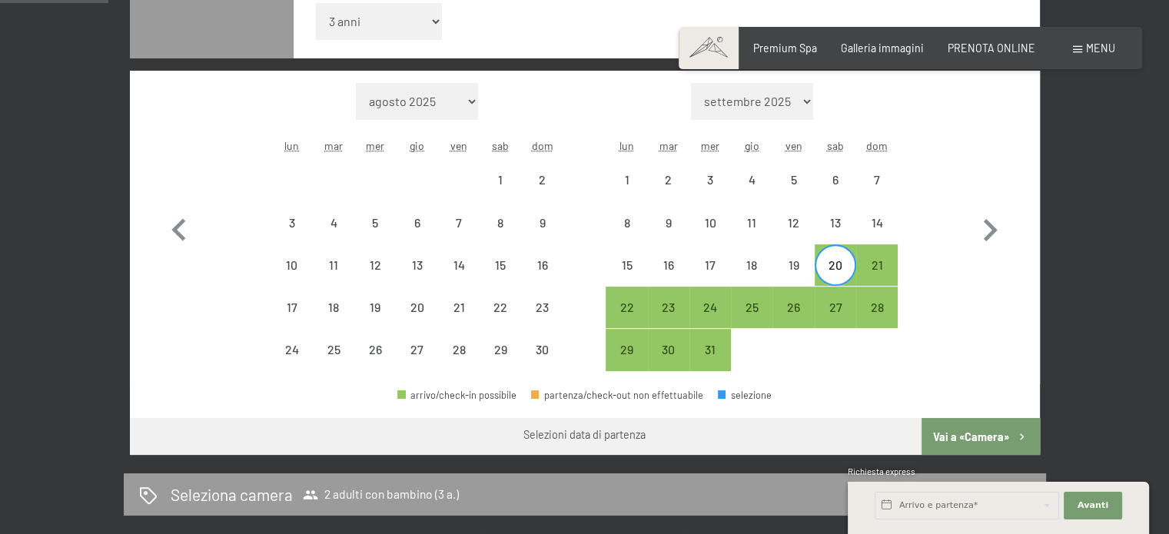
scroll to position [461, 0]
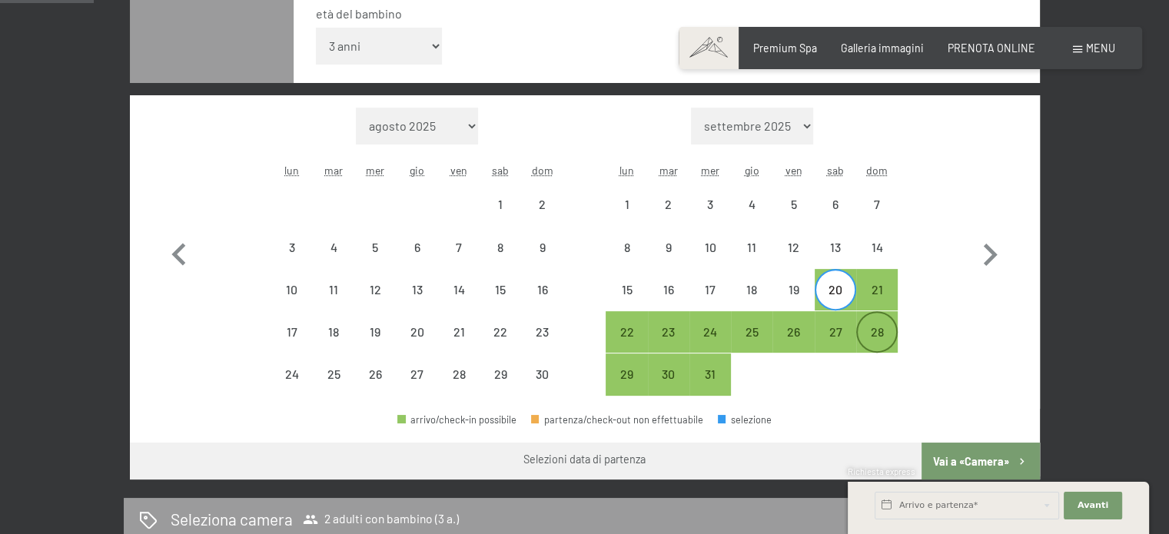
click at [873, 327] on div "28" at bounding box center [877, 345] width 38 height 38
select select "2025-11-01"
select select "2025-12-01"
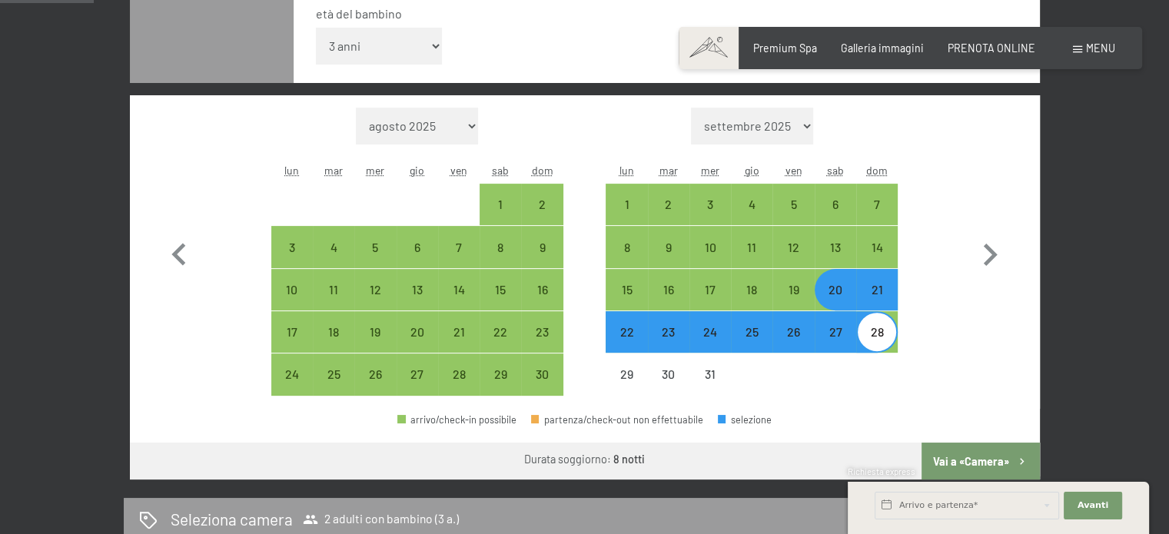
click at [873, 327] on div "28" at bounding box center [877, 345] width 38 height 38
select select "2025-11-01"
select select "2025-12-01"
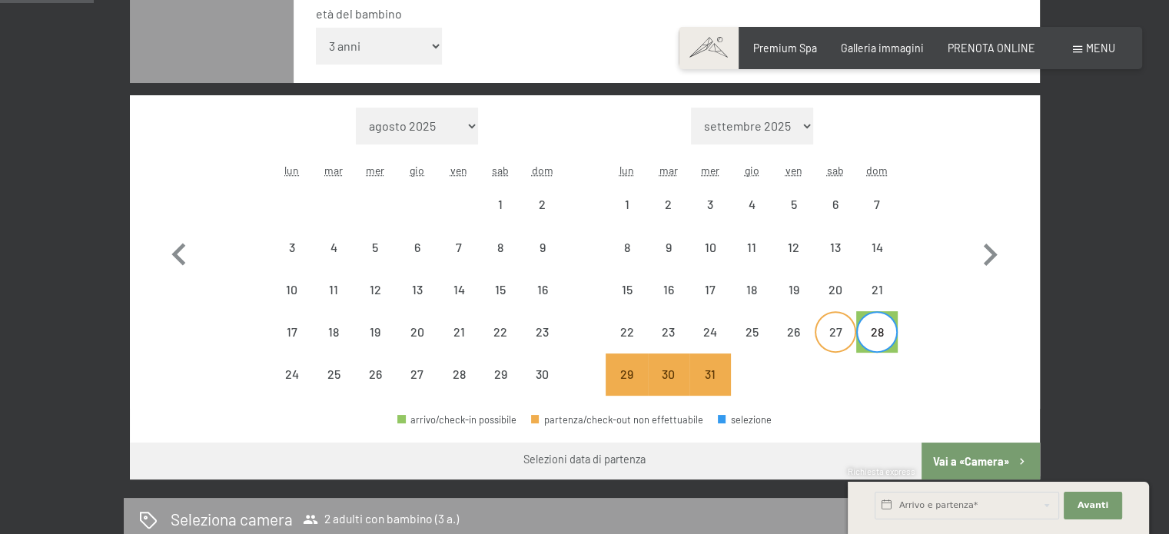
click at [833, 344] on div "27" at bounding box center [835, 345] width 38 height 38
select select "2025-11-01"
select select "2025-12-01"
click at [803, 347] on div "26" at bounding box center [793, 345] width 38 height 38
select select "2025-11-01"
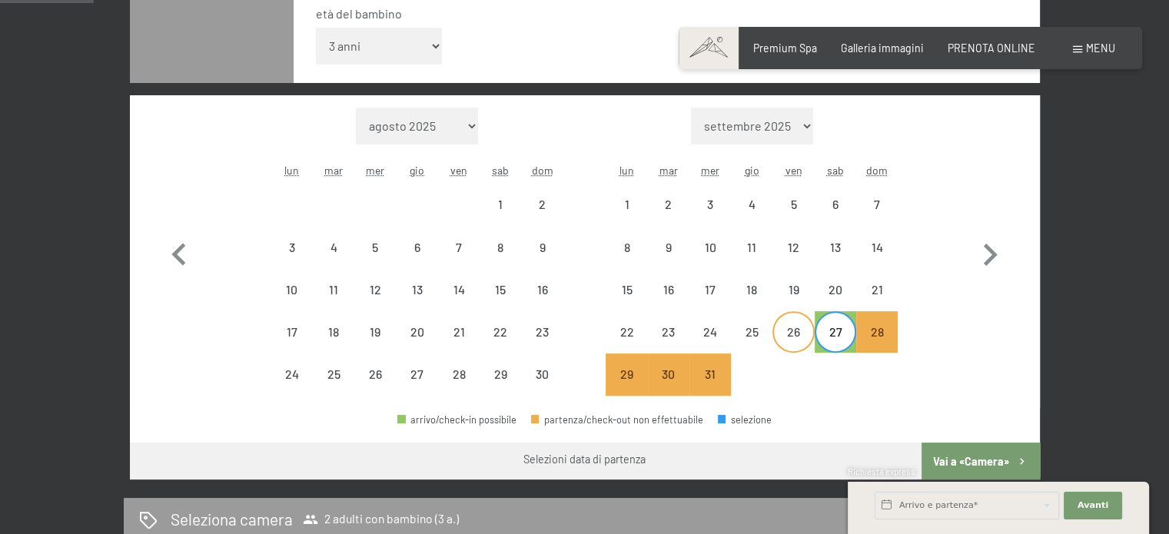
select select "2025-12-01"
click at [803, 347] on div "26" at bounding box center [793, 345] width 38 height 38
select select "2025-11-01"
select select "2025-12-01"
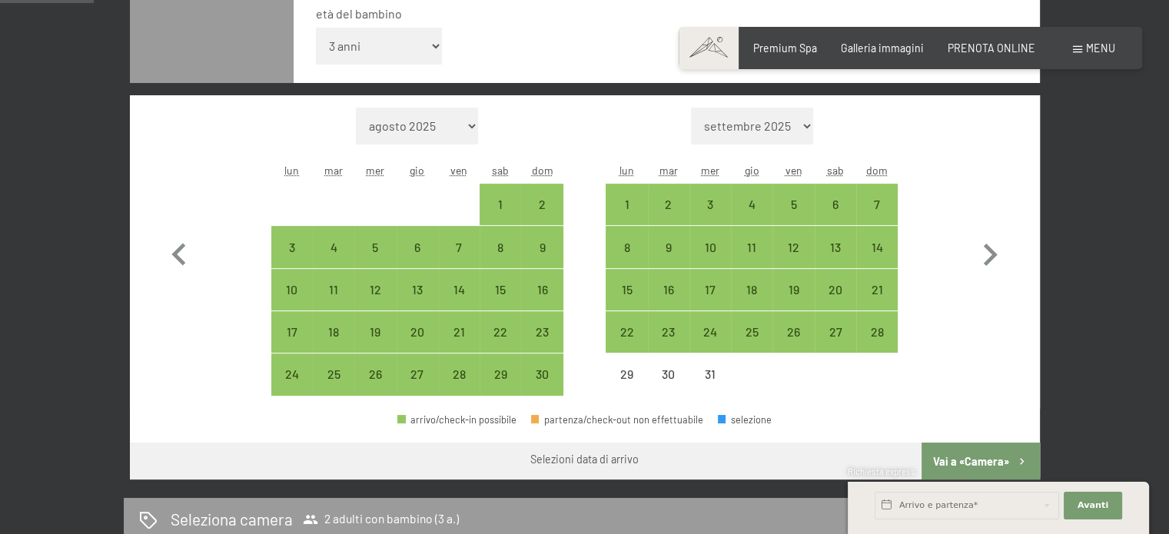
click at [803, 364] on div at bounding box center [794, 375] width 42 height 42
click at [805, 340] on div "26" at bounding box center [793, 345] width 38 height 38
select select "2025-11-01"
select select "2025-12-01"
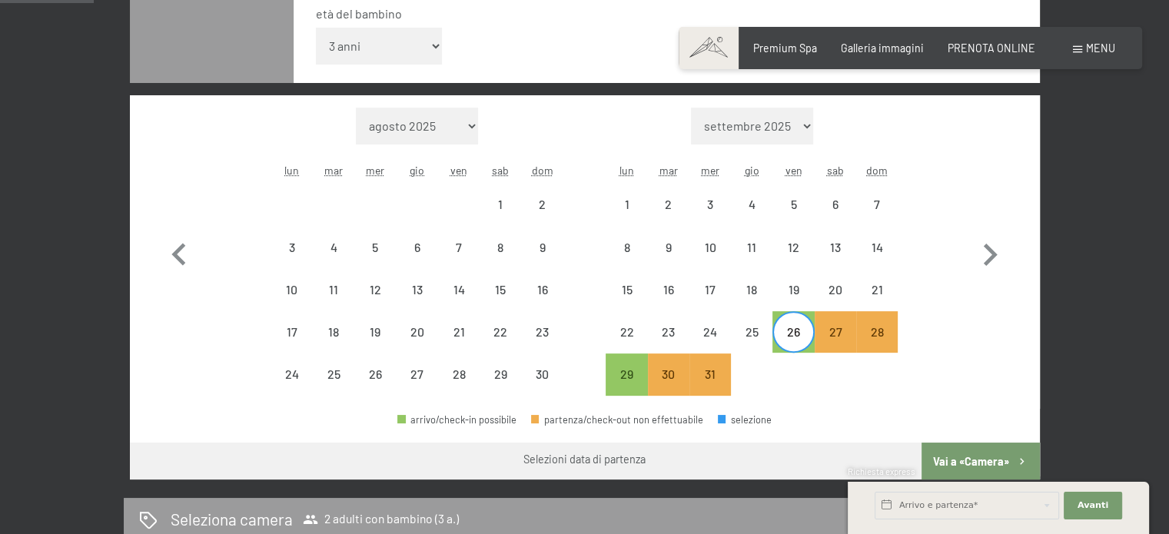
click at [840, 379] on div at bounding box center [836, 375] width 42 height 42
click at [806, 341] on div "26" at bounding box center [793, 345] width 38 height 38
select select "2025-11-01"
select select "2025-12-01"
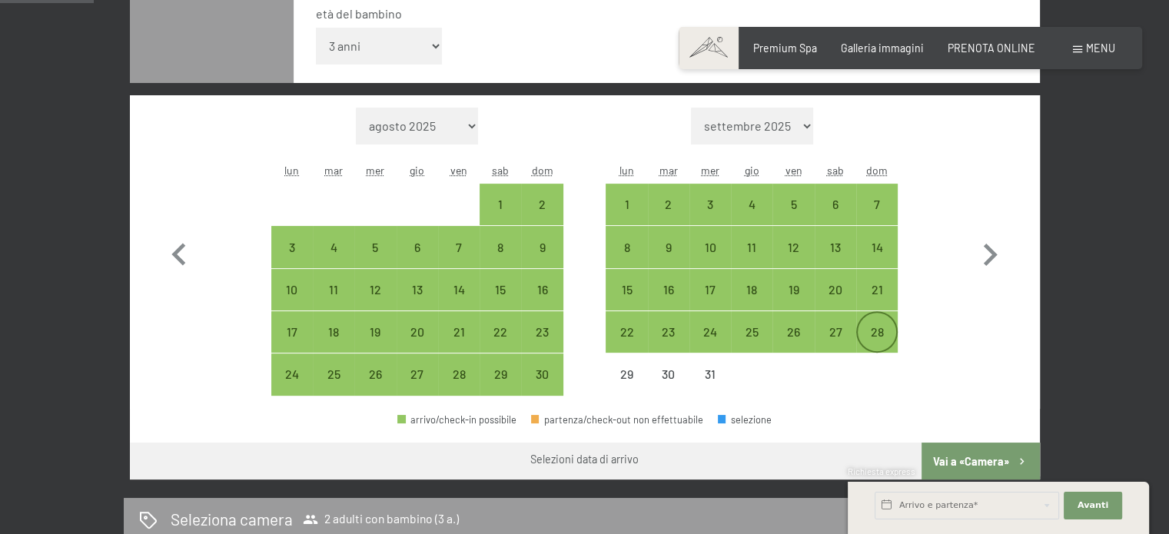
click at [883, 347] on div "28" at bounding box center [877, 345] width 38 height 38
select select "2025-11-01"
select select "2025-12-01"
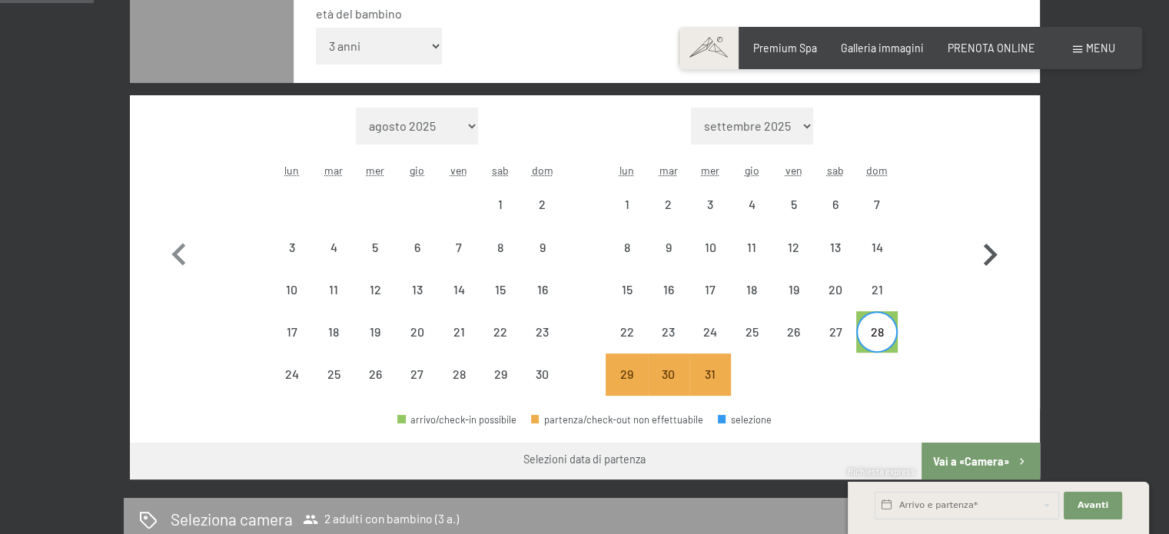
click at [987, 251] on icon "button" at bounding box center [990, 255] width 45 height 45
select select "2025-12-01"
select select "2026-01-01"
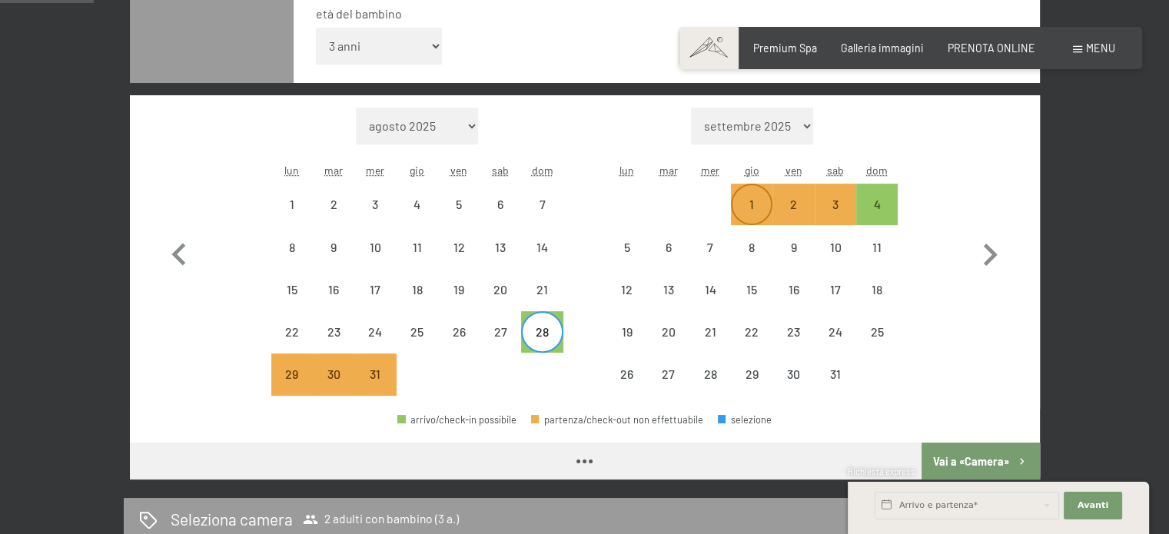
select select "2025-12-01"
select select "2026-01-01"
click at [766, 207] on div "1" at bounding box center [752, 217] width 38 height 38
select select "2025-12-01"
select select "2026-01-01"
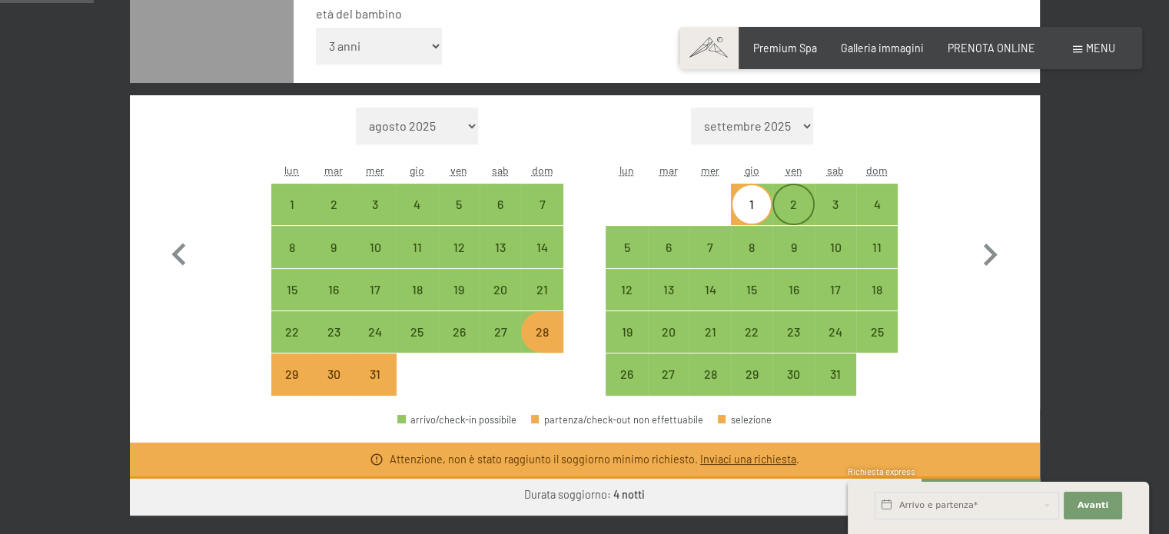
click at [790, 208] on div "2" at bounding box center [793, 217] width 38 height 38
select select "2025-12-01"
select select "2026-01-01"
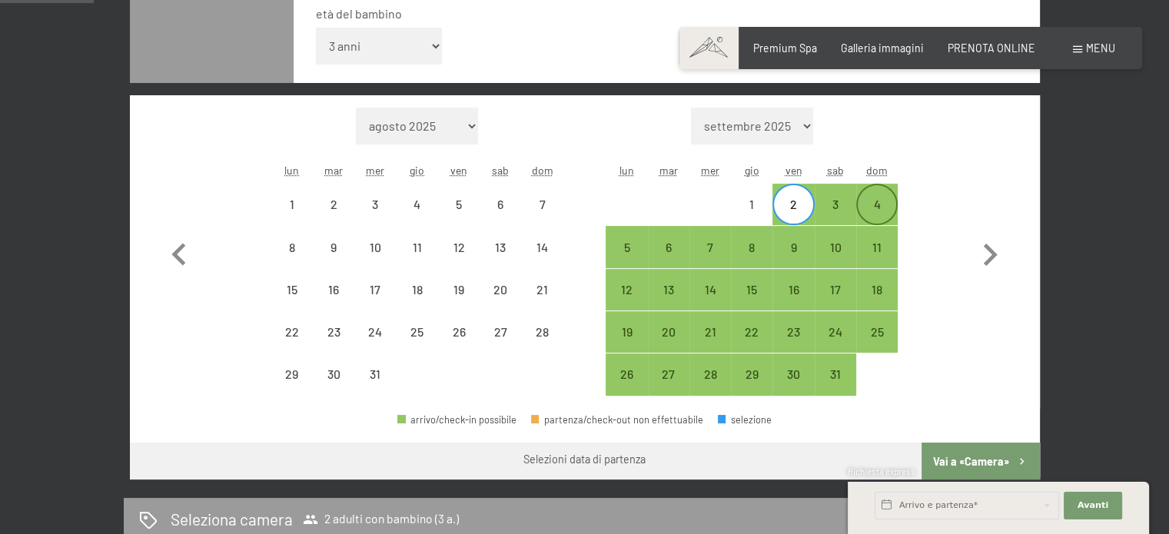
click at [876, 203] on div "4" at bounding box center [877, 217] width 38 height 38
select select "2025-12-01"
select select "2026-01-01"
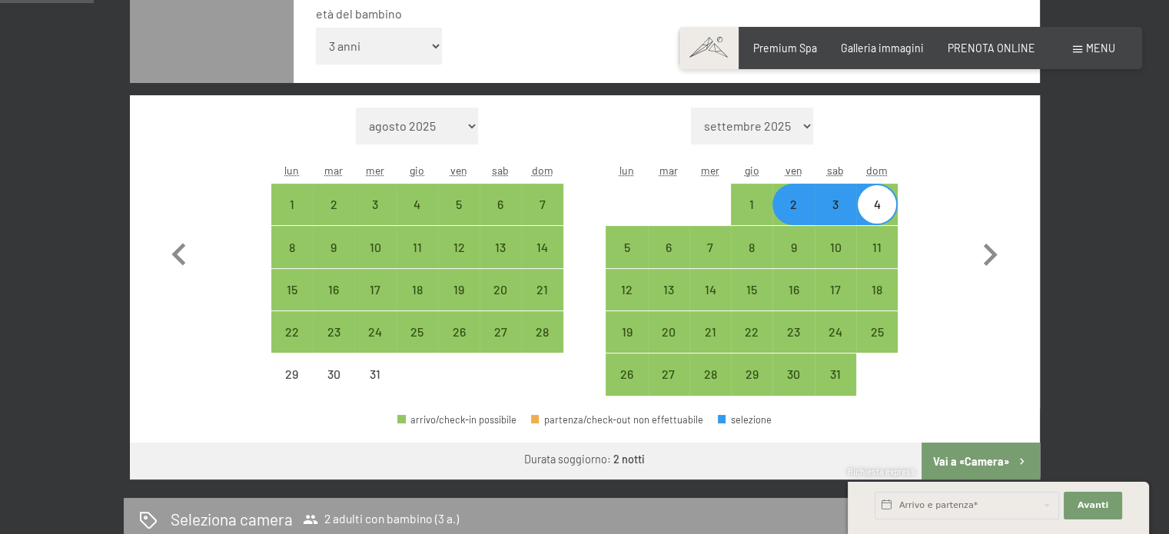
click at [956, 453] on button "Vai a «Camera»" at bounding box center [981, 461] width 118 height 37
select select "2025-12-01"
select select "2026-01-01"
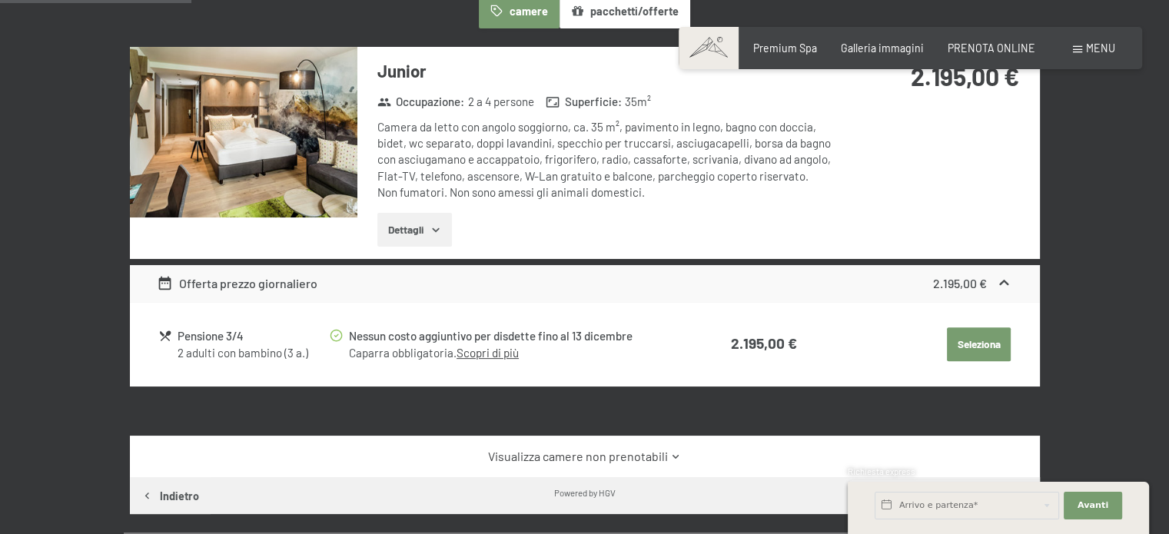
scroll to position [333, 0]
